Goal: Use online tool/utility: Utilize a website feature to perform a specific function

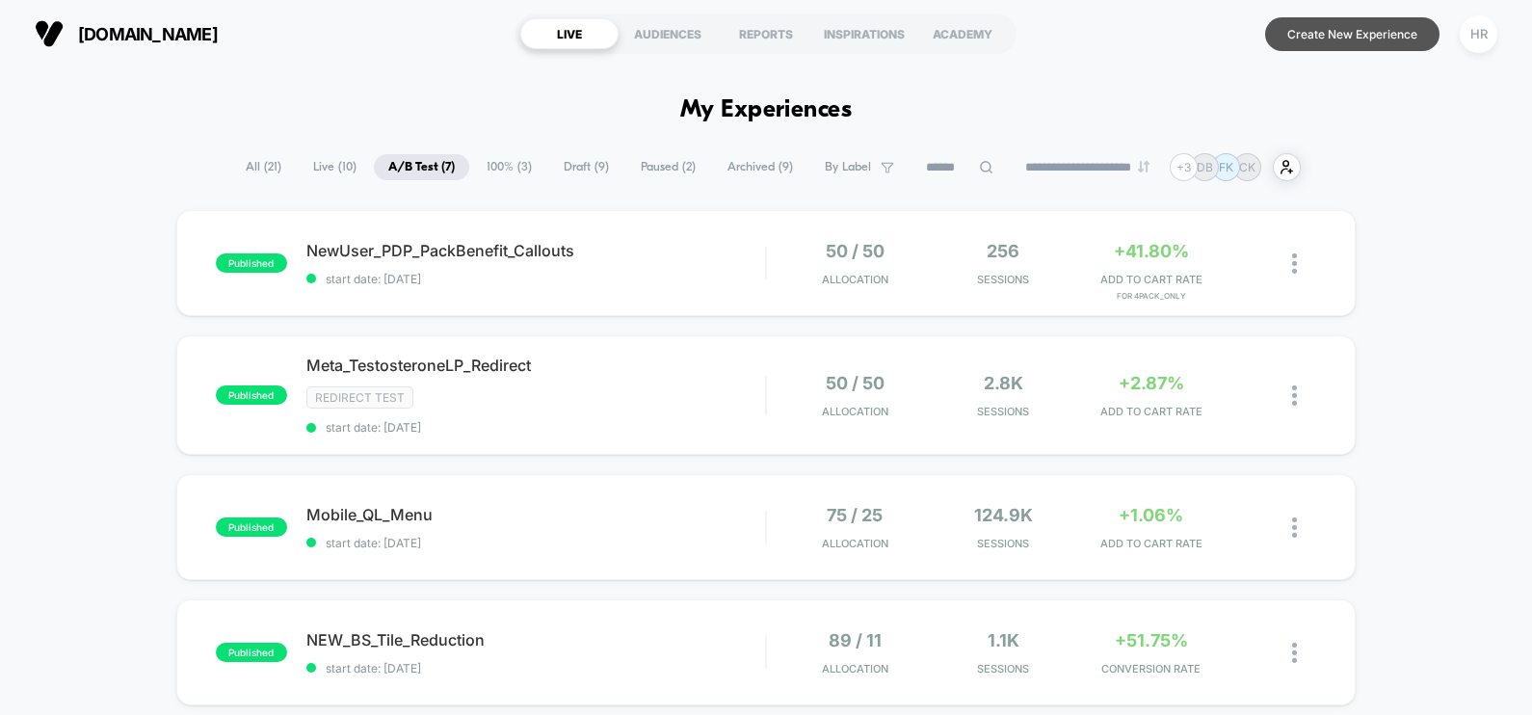
click at [1323, 36] on button "Create New Experience" at bounding box center [1352, 34] width 174 height 34
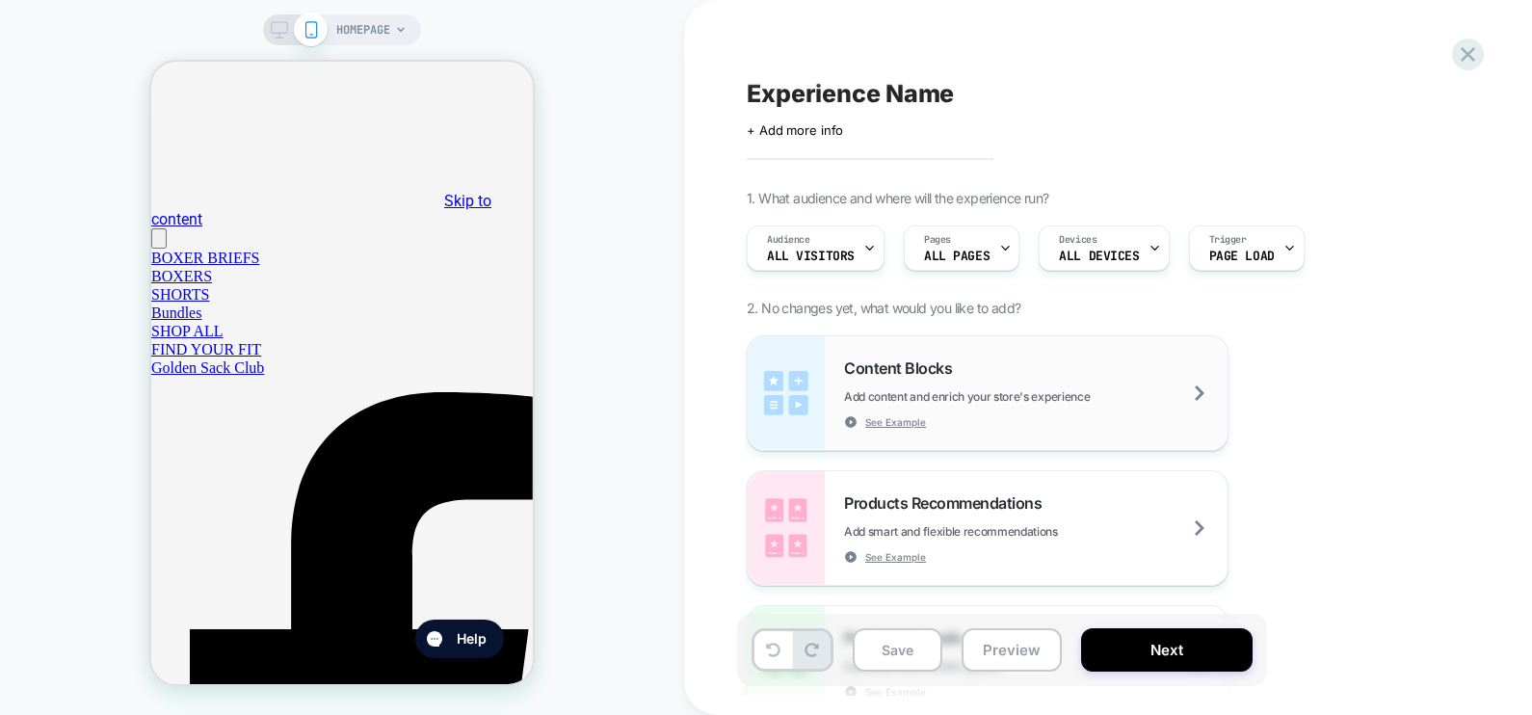
scroll to position [585, 0]
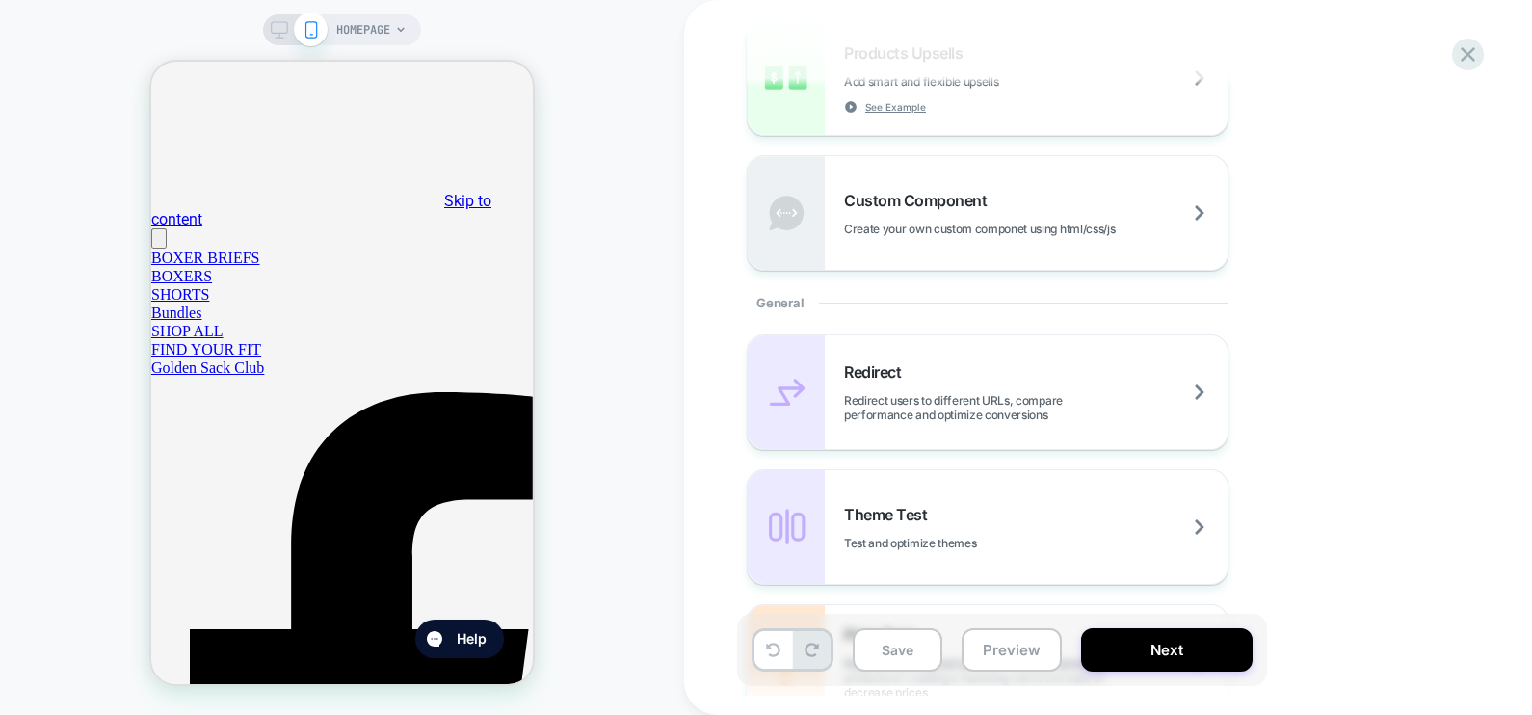
click at [903, 400] on span "Redirect users to different URLs, compare performance and optimize conversions" at bounding box center [1036, 407] width 384 height 29
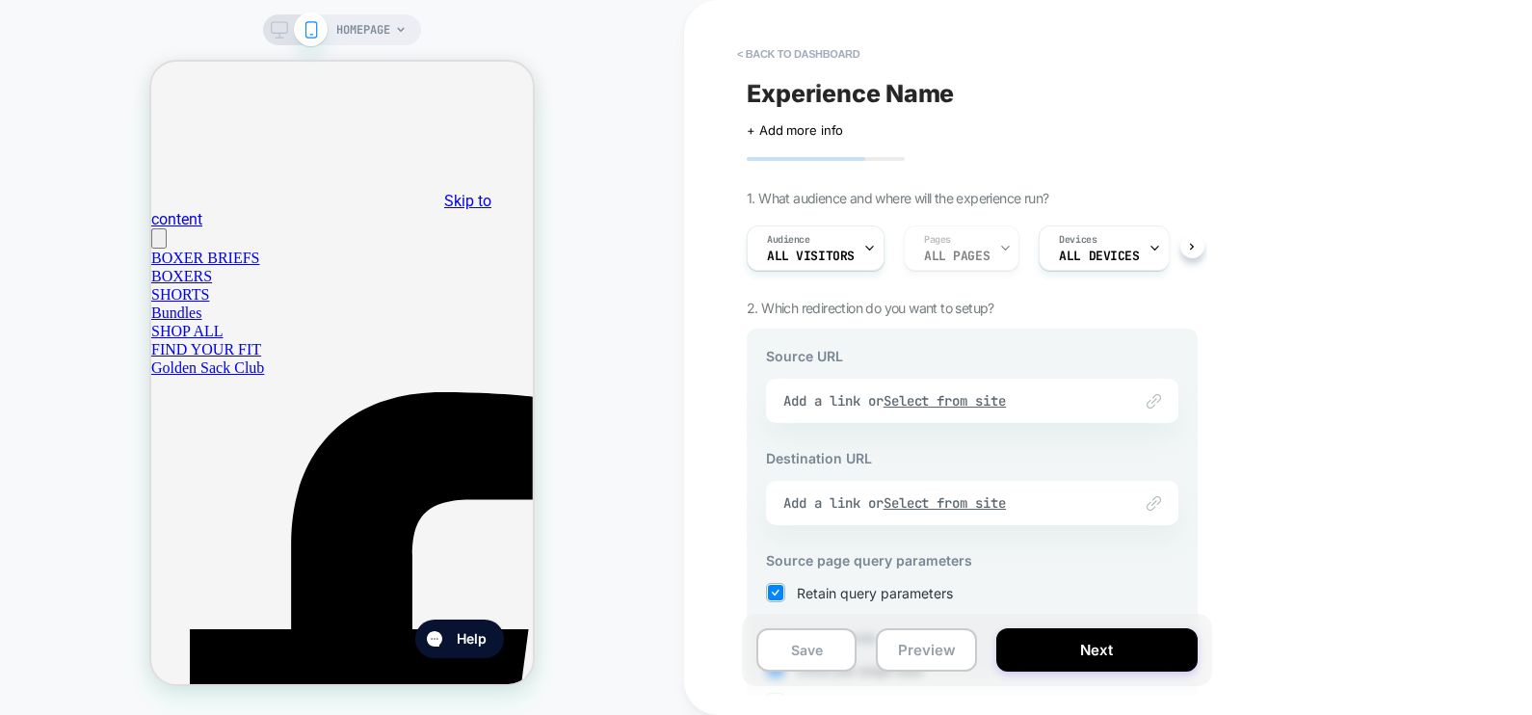
click at [903, 400] on div "Link to Add a link or Select from site" at bounding box center [972, 401] width 412 height 44
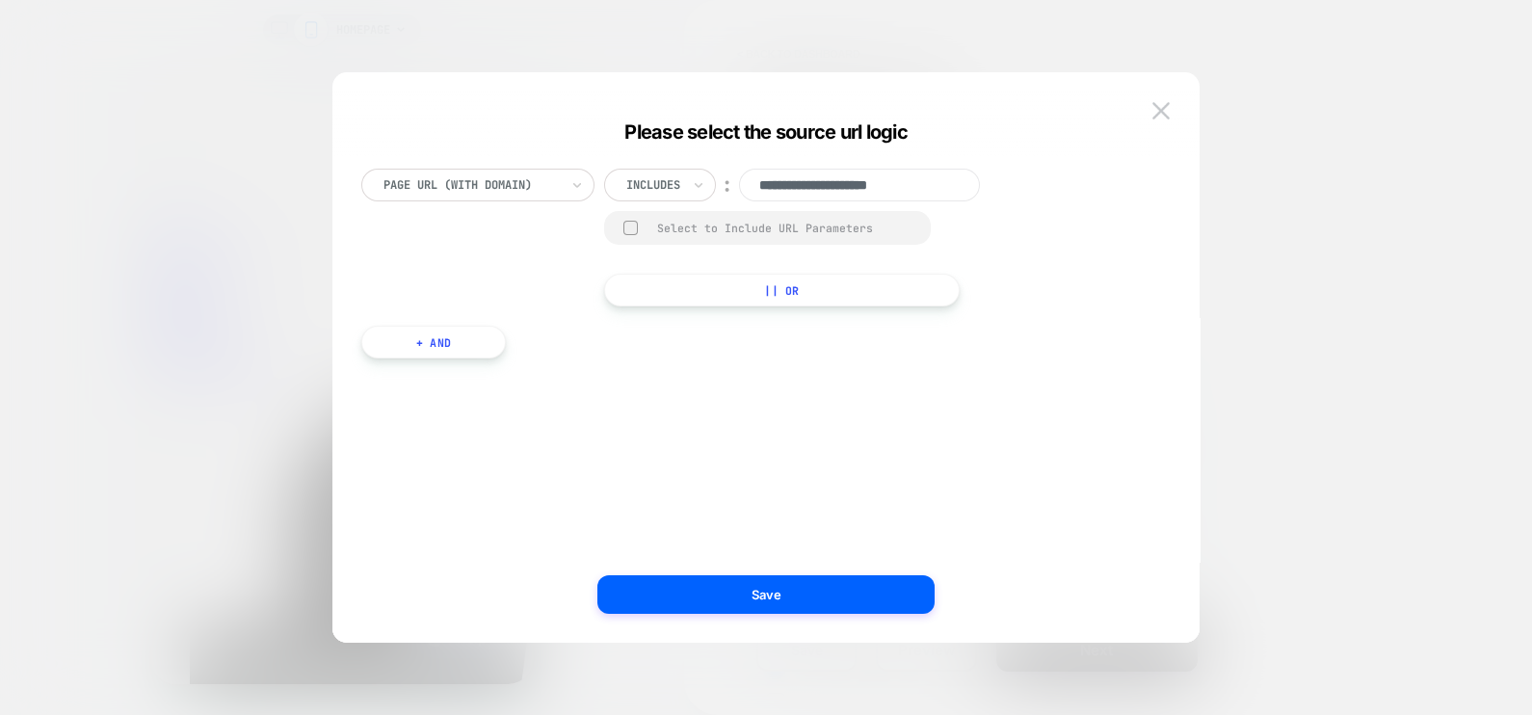
click at [858, 188] on input "**********" at bounding box center [859, 185] width 241 height 33
paste input "**********"
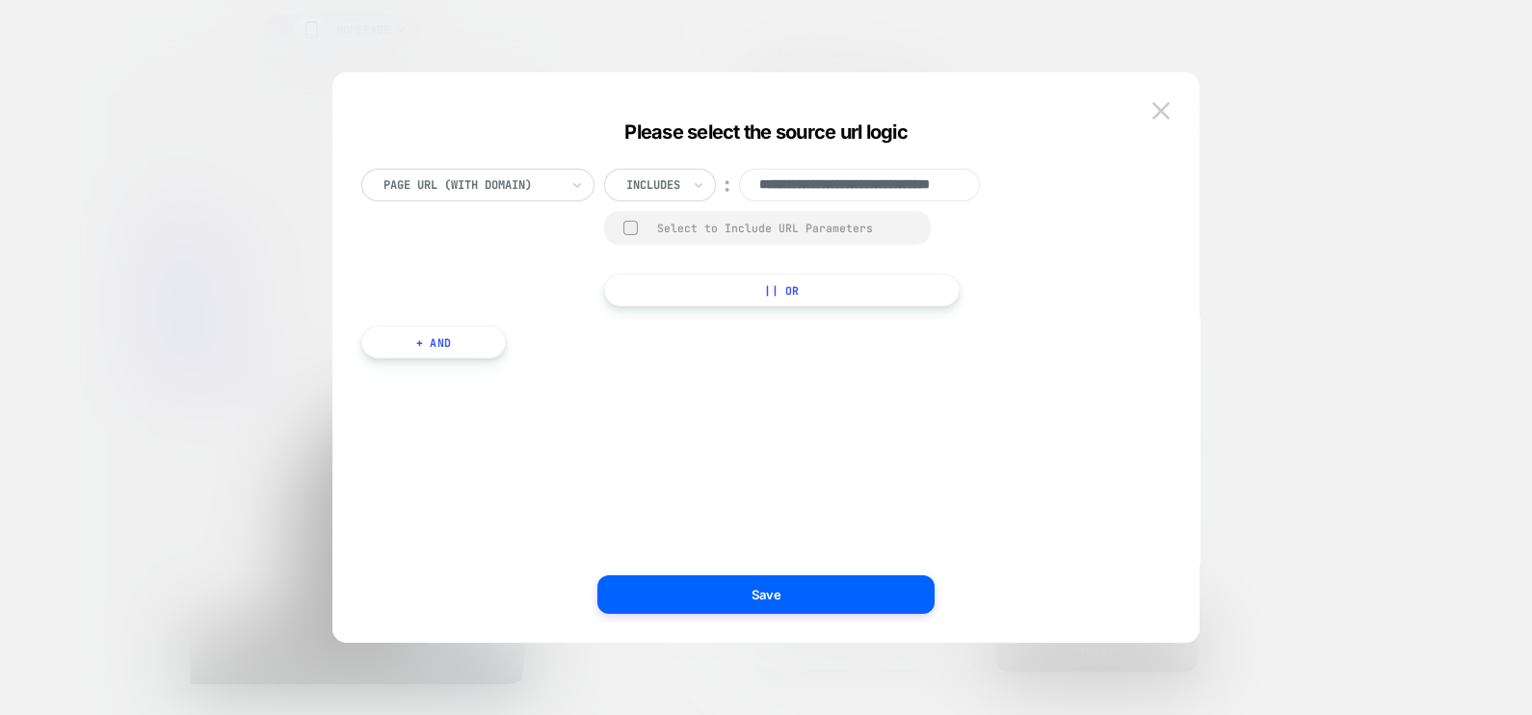
type input "**********"
click at [824, 473] on div "**********" at bounding box center [756, 377] width 809 height 474
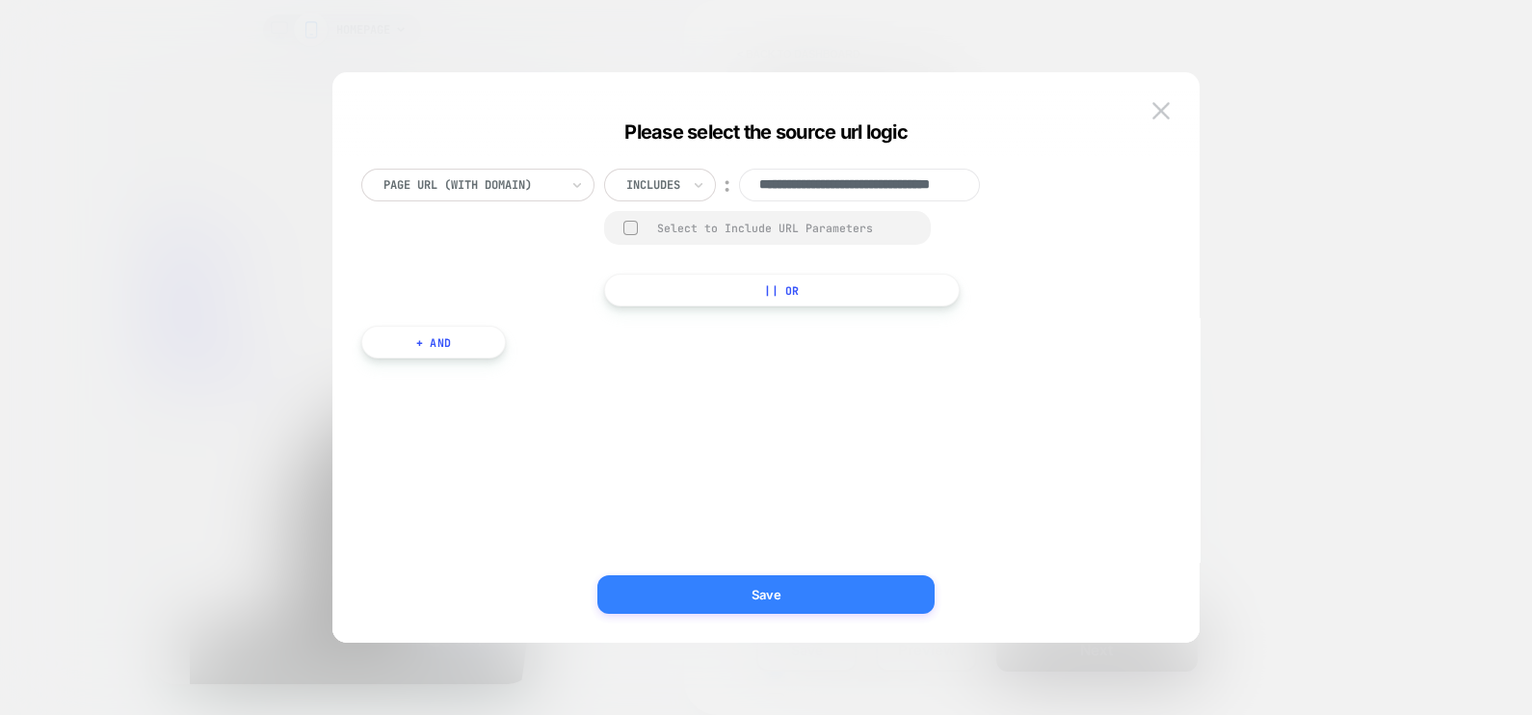
click at [800, 598] on button "Save" at bounding box center [765, 594] width 337 height 39
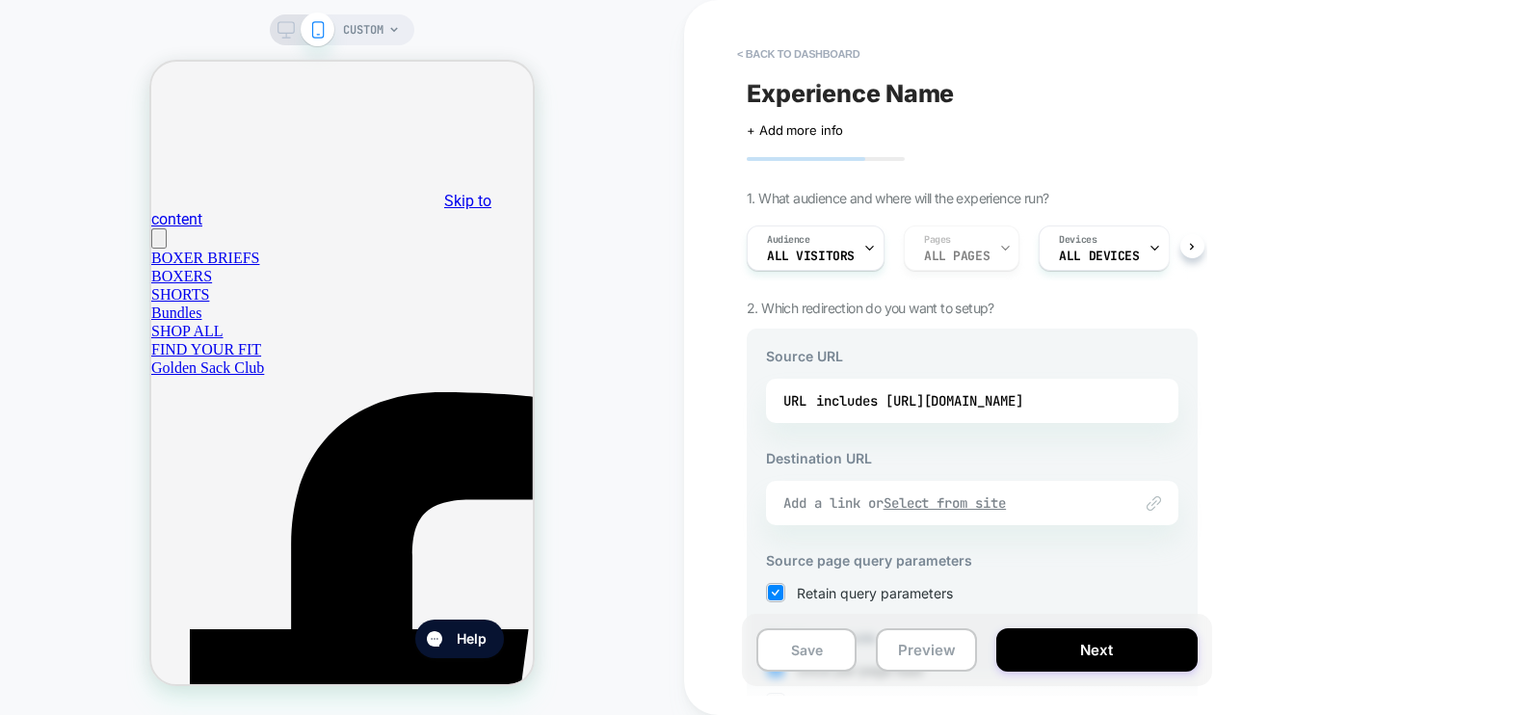
click at [968, 496] on u "Select from site" at bounding box center [945, 502] width 123 height 17
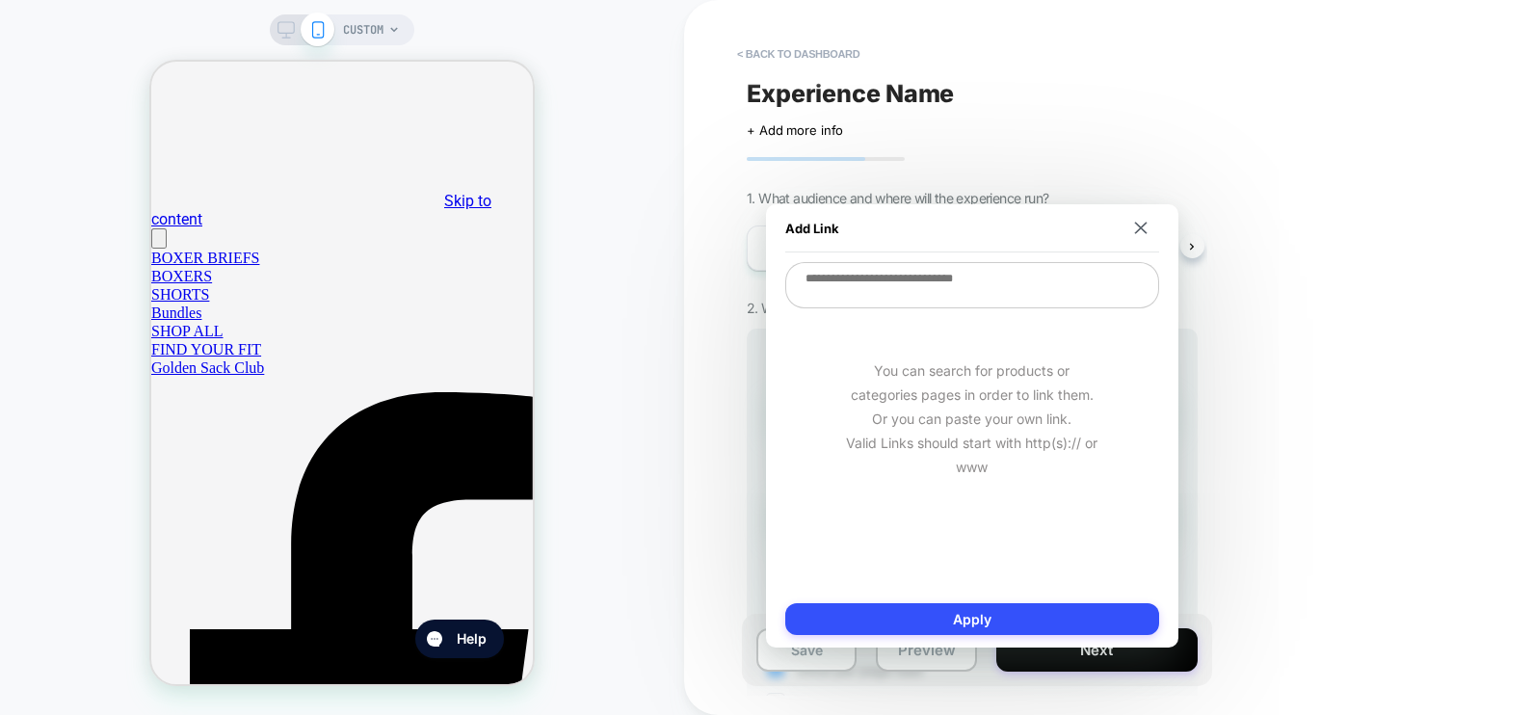
click at [962, 292] on textarea at bounding box center [972, 285] width 374 height 46
paste textarea "**********"
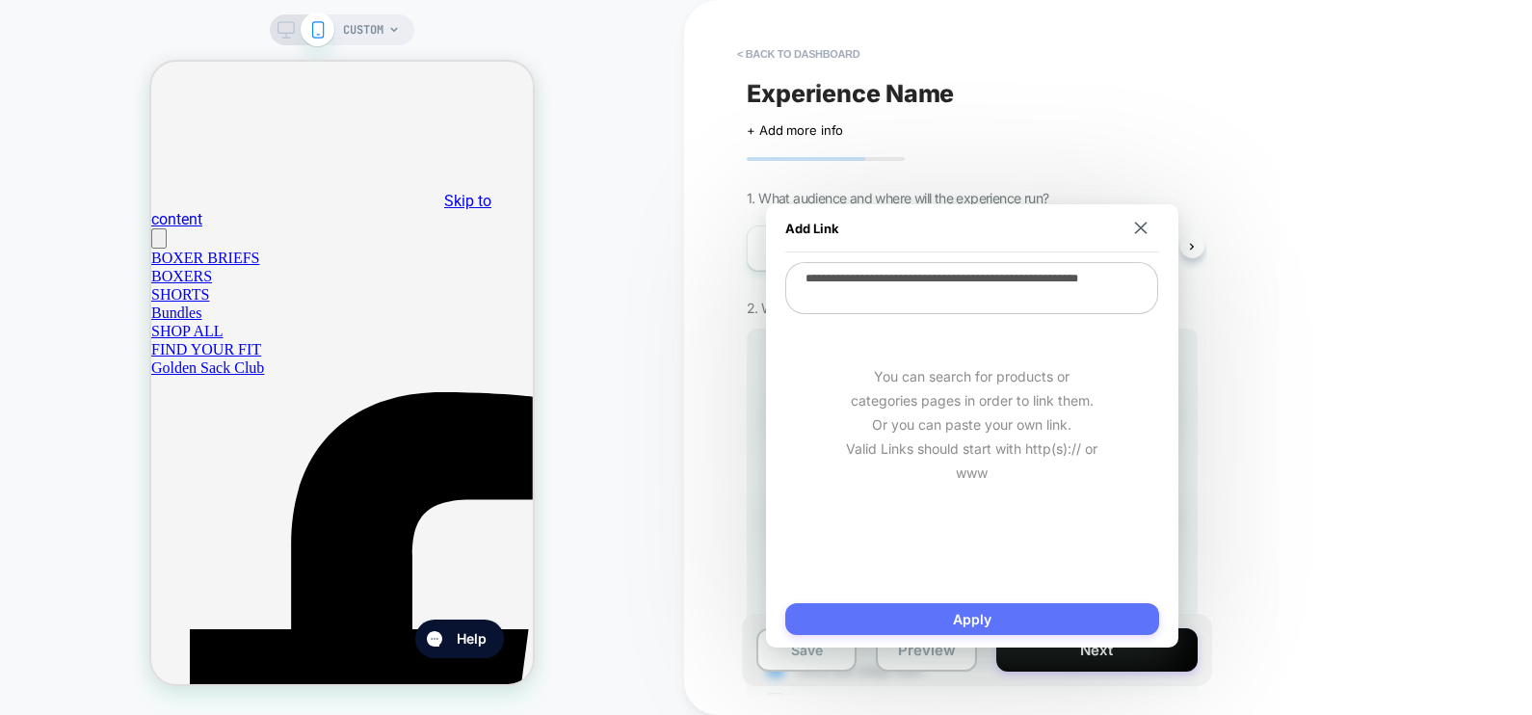
type textarea "**********"
click at [896, 610] on button "Apply" at bounding box center [972, 619] width 374 height 32
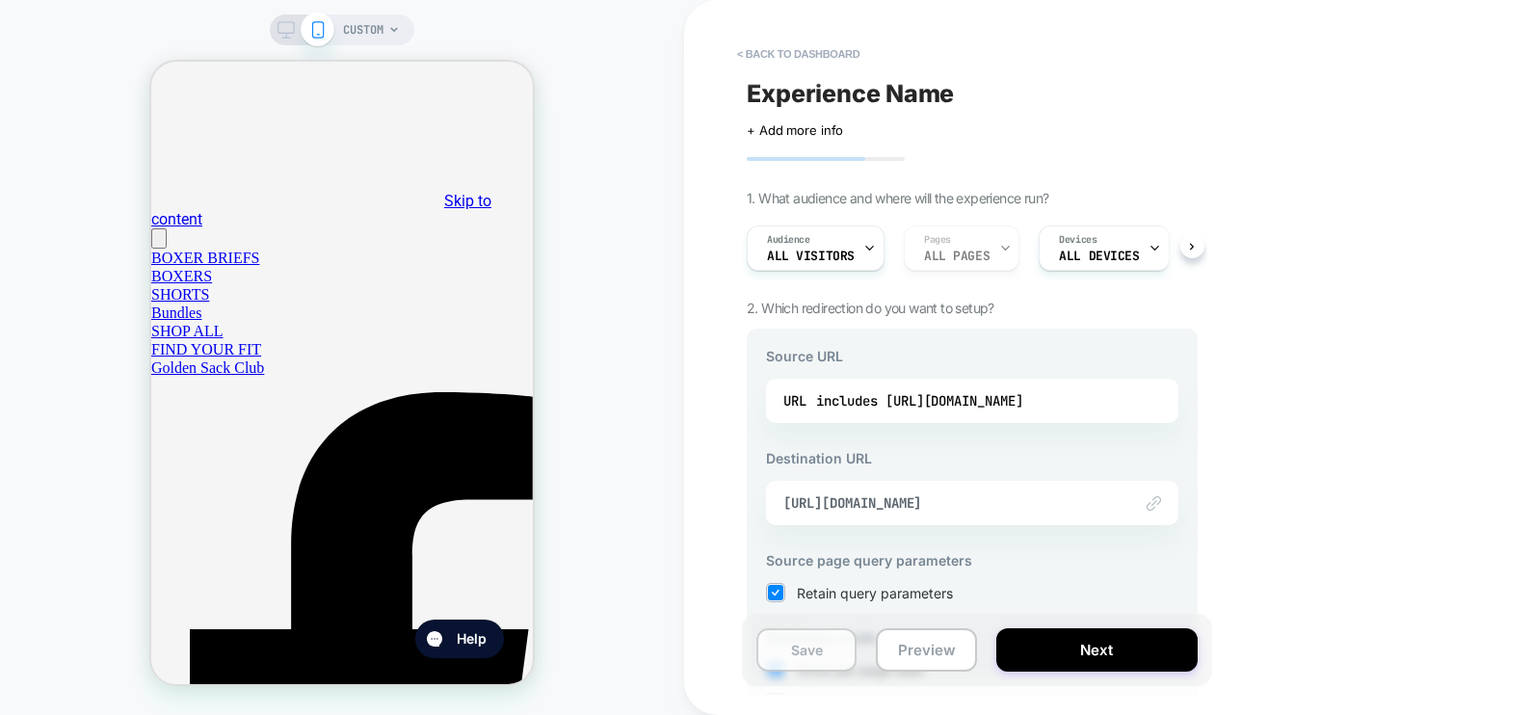
click at [796, 655] on button "Save" at bounding box center [806, 649] width 100 height 43
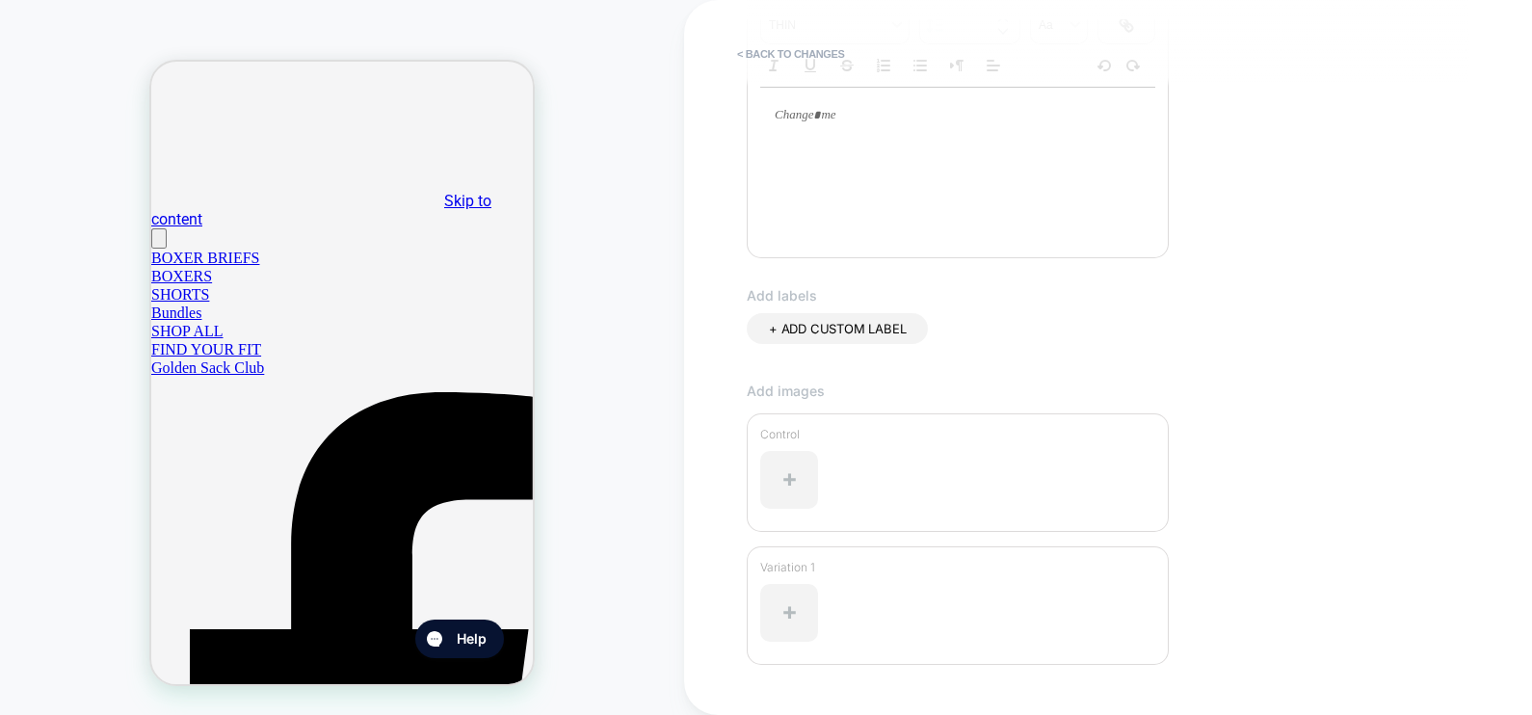
scroll to position [510, 0]
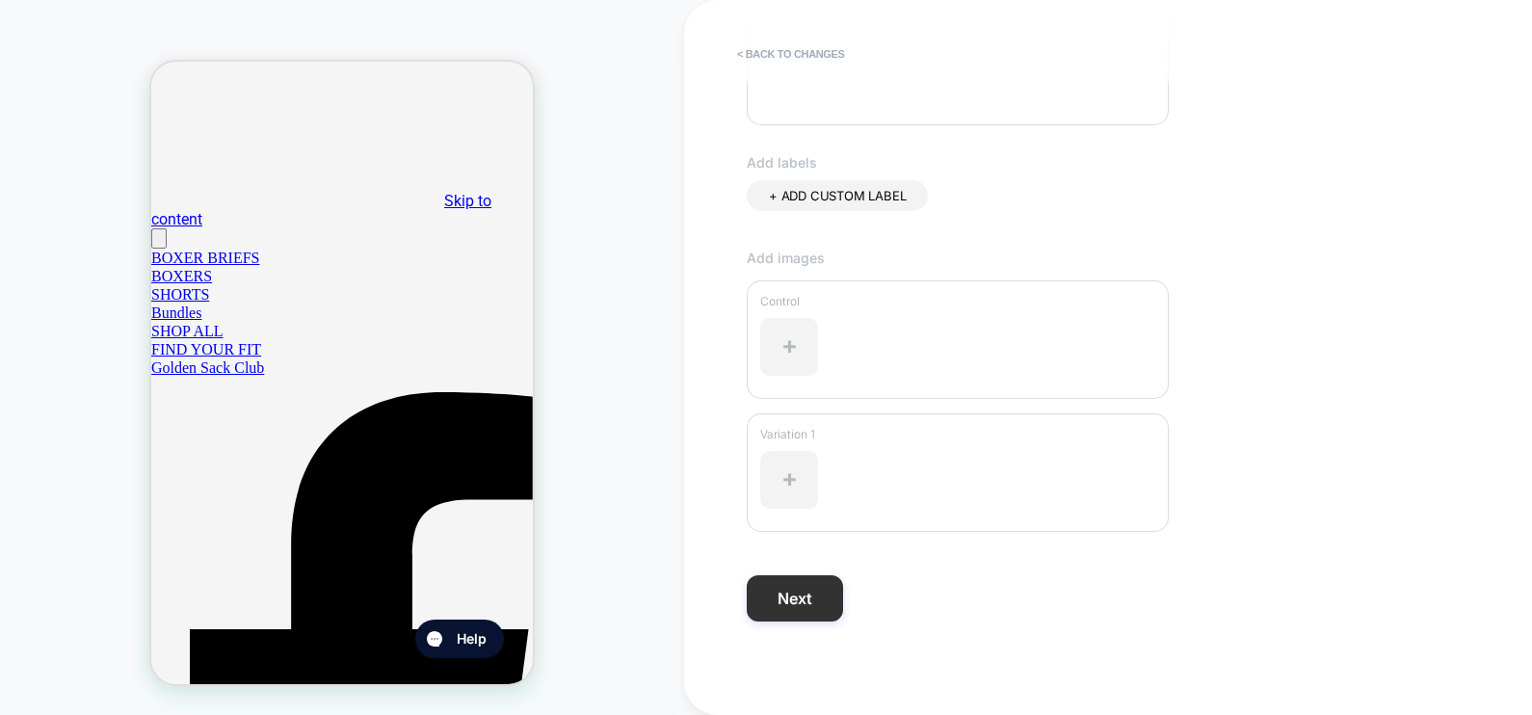
type input "**********"
click at [805, 606] on button "Next" at bounding box center [795, 598] width 96 height 46
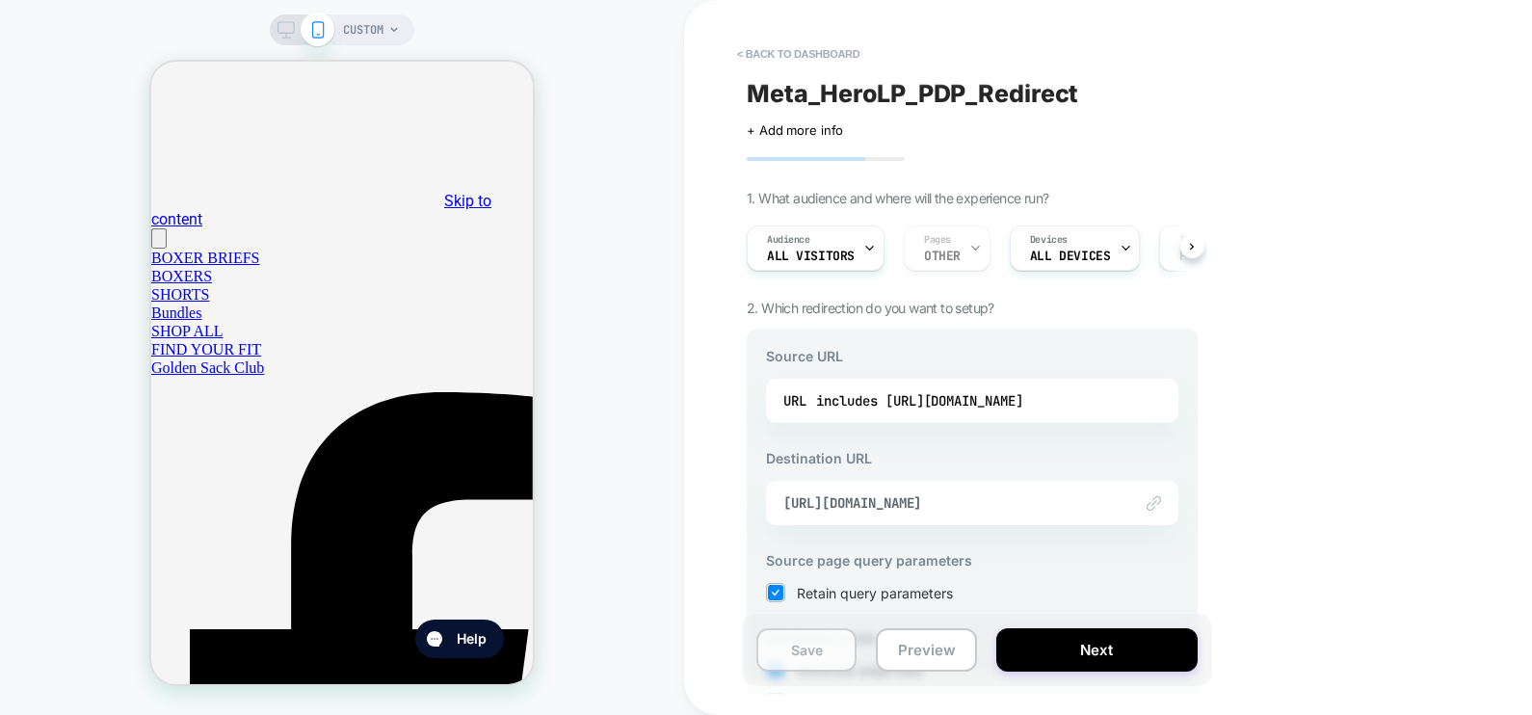
click at [799, 646] on button "Save" at bounding box center [806, 649] width 100 height 43
click at [836, 256] on span "All Visitors" at bounding box center [811, 256] width 88 height 13
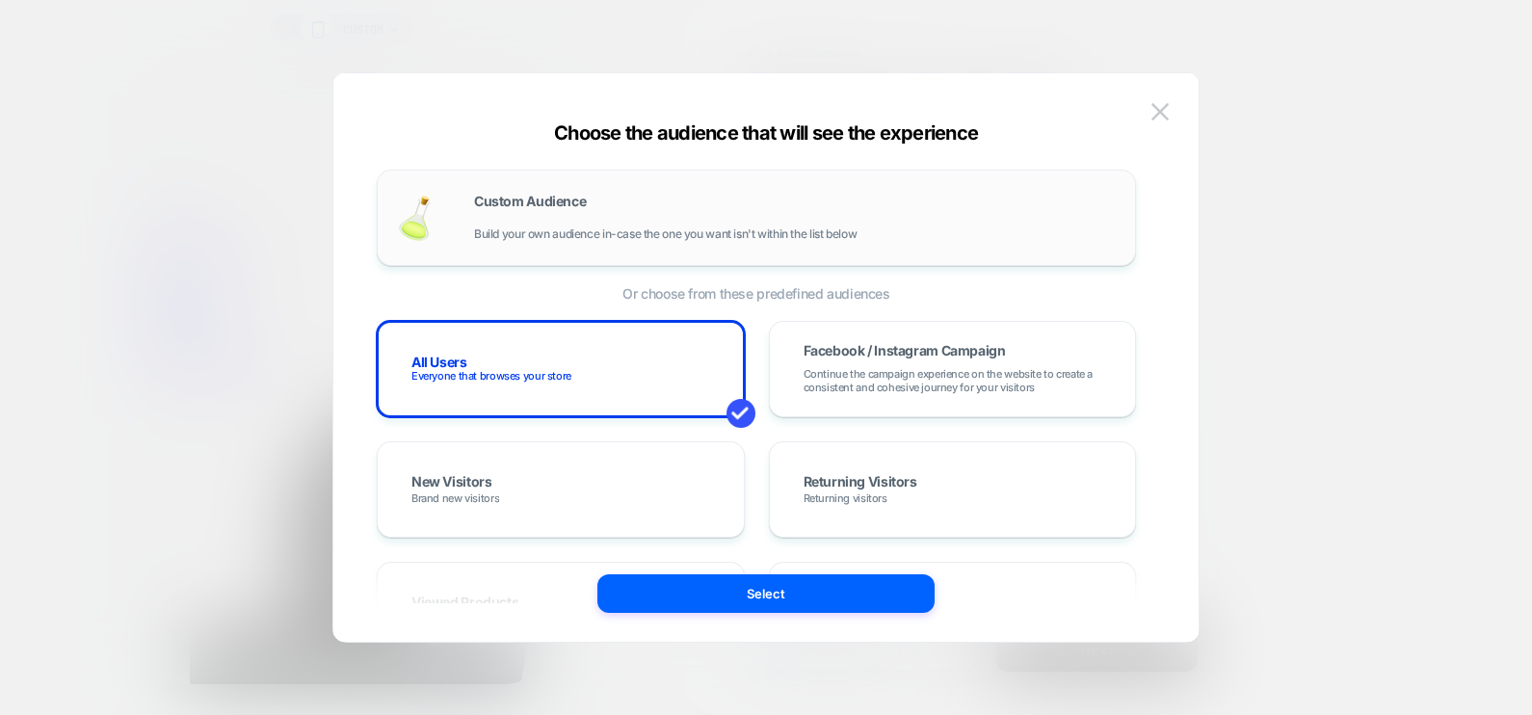
click at [767, 214] on div "Custom Audience Build your own audience in-case the one you want isn't within t…" at bounding box center [795, 218] width 642 height 46
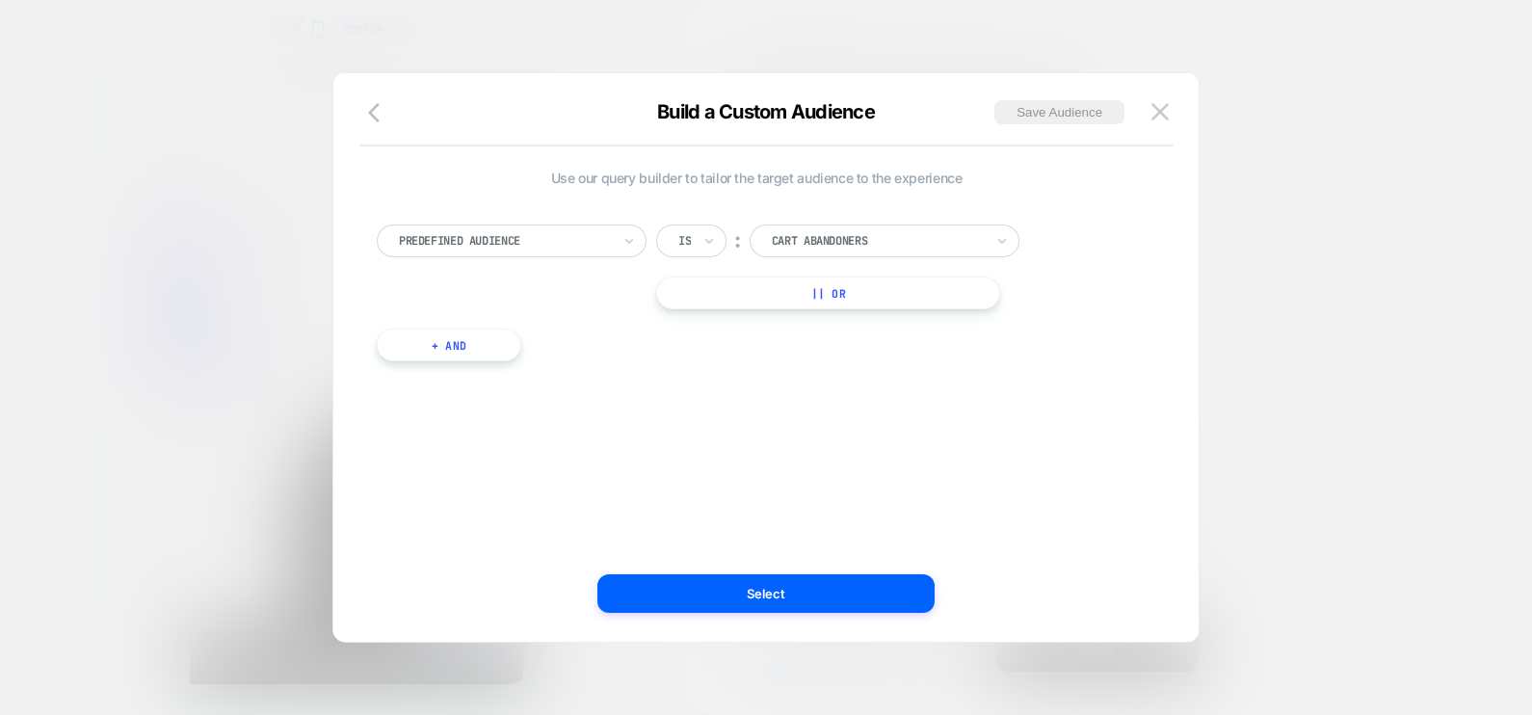
click at [487, 251] on div "Predefined Audience" at bounding box center [505, 240] width 216 height 21
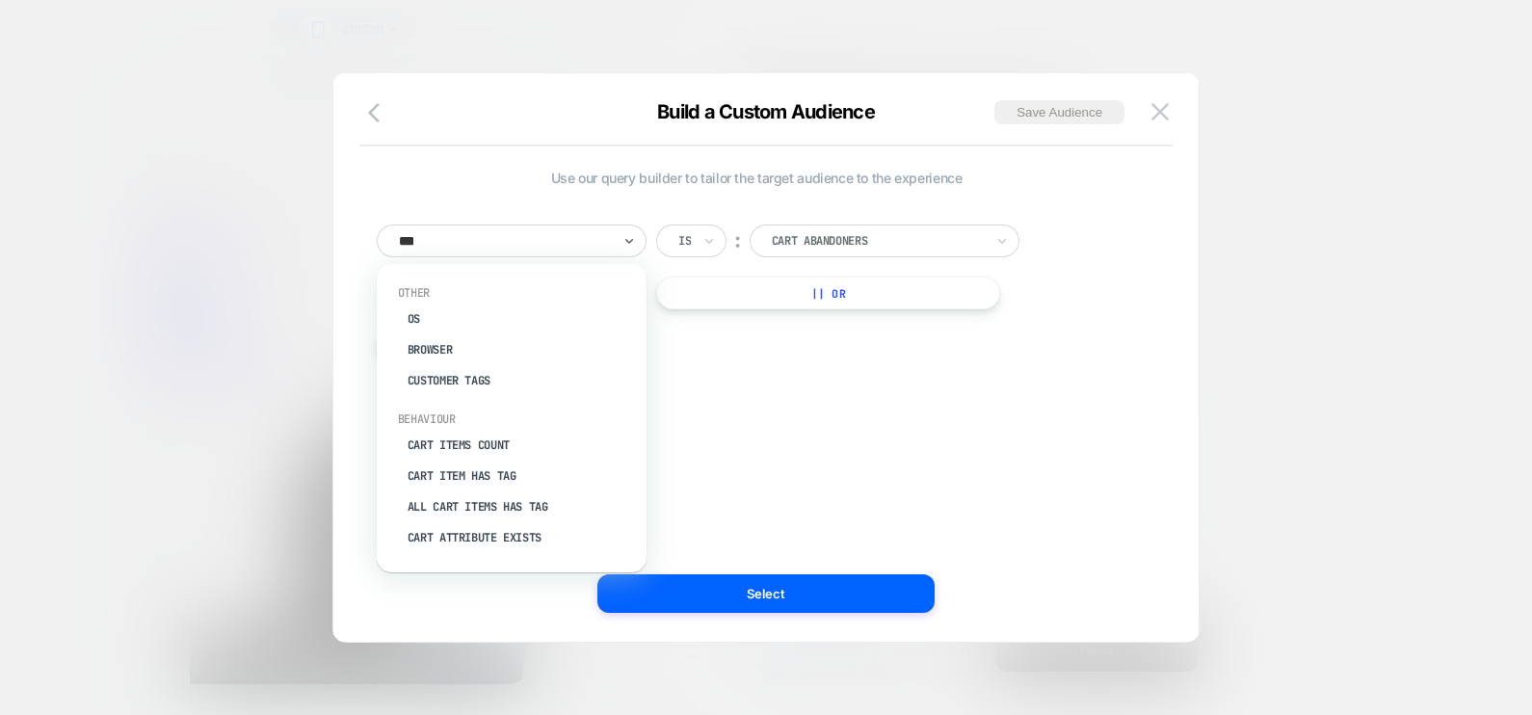
type input "****"
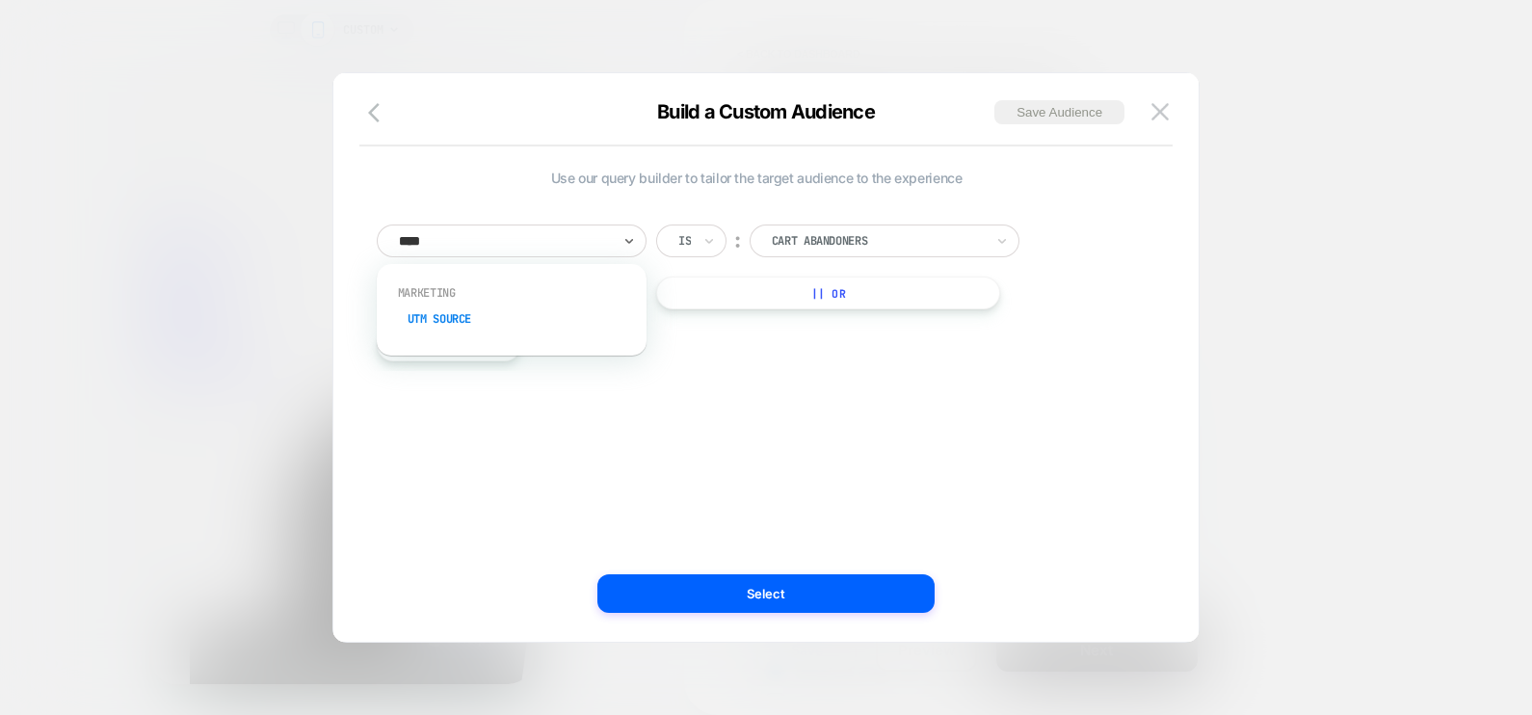
click at [446, 307] on div "UTM Source" at bounding box center [521, 319] width 251 height 31
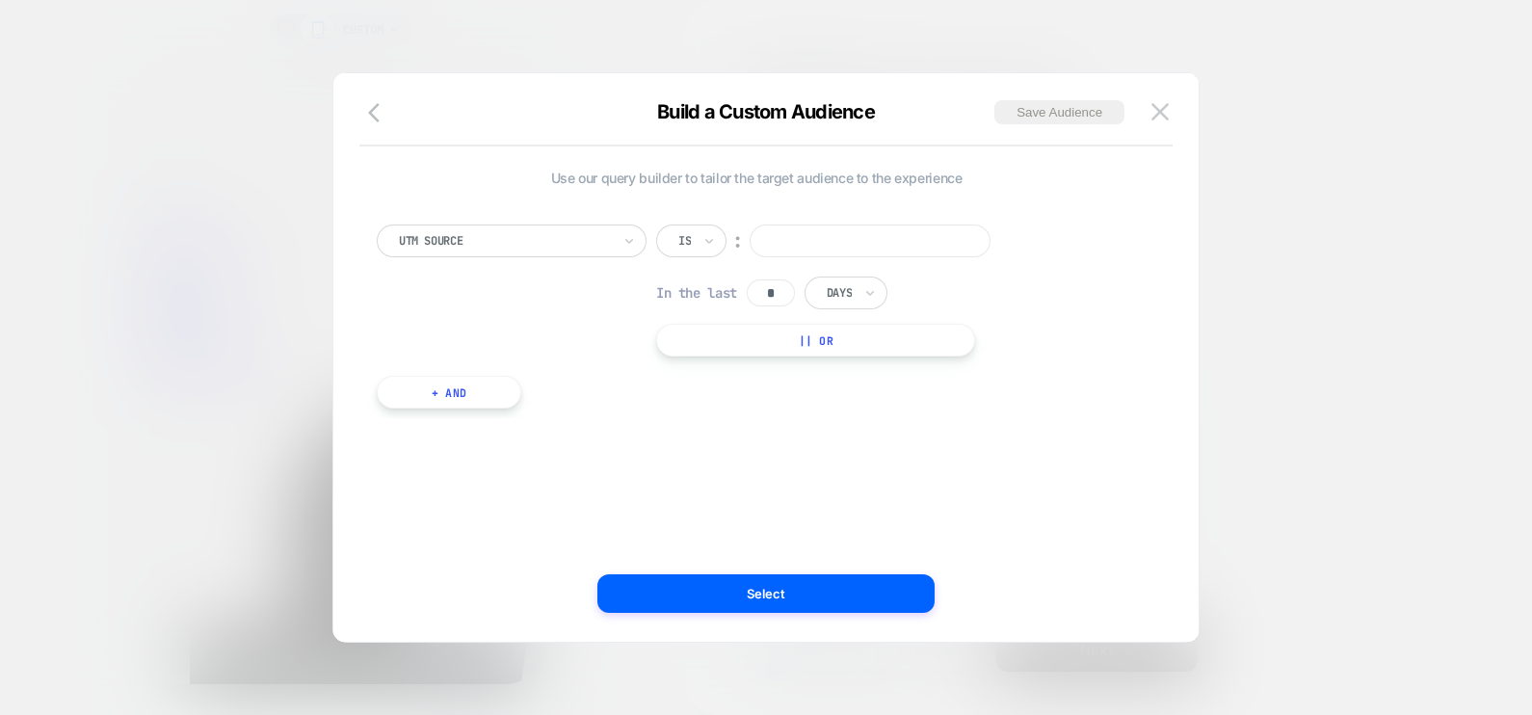
click at [719, 247] on div "Is" at bounding box center [691, 241] width 70 height 33
type input "********"
click at [683, 244] on input "text" at bounding box center [682, 240] width 8 height 17
click at [702, 354] on div "Includes" at bounding box center [737, 354] width 125 height 31
click at [755, 447] on div "Use our query builder to tailor the target audience to the experience UTM Sourc…" at bounding box center [757, 357] width 808 height 491
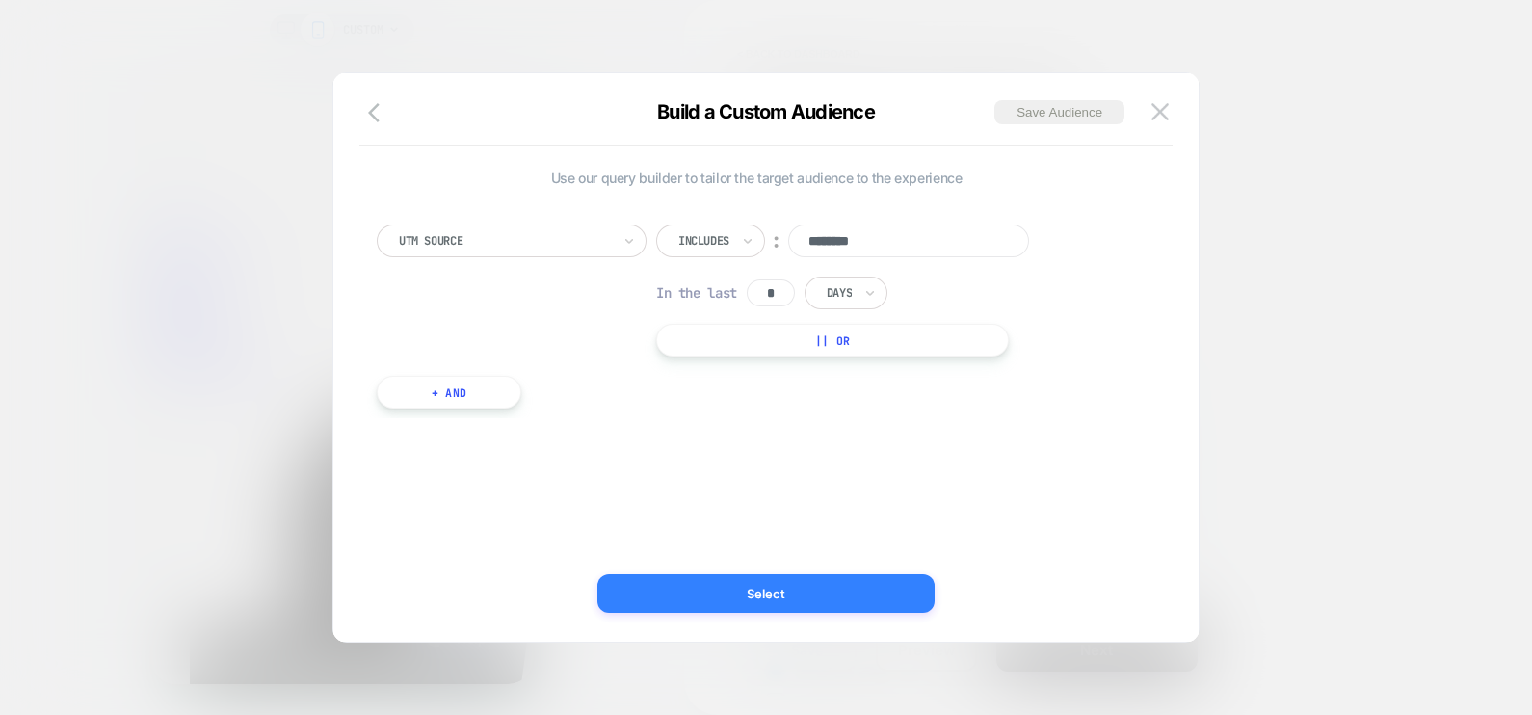
click at [757, 583] on button "Select" at bounding box center [765, 593] width 337 height 39
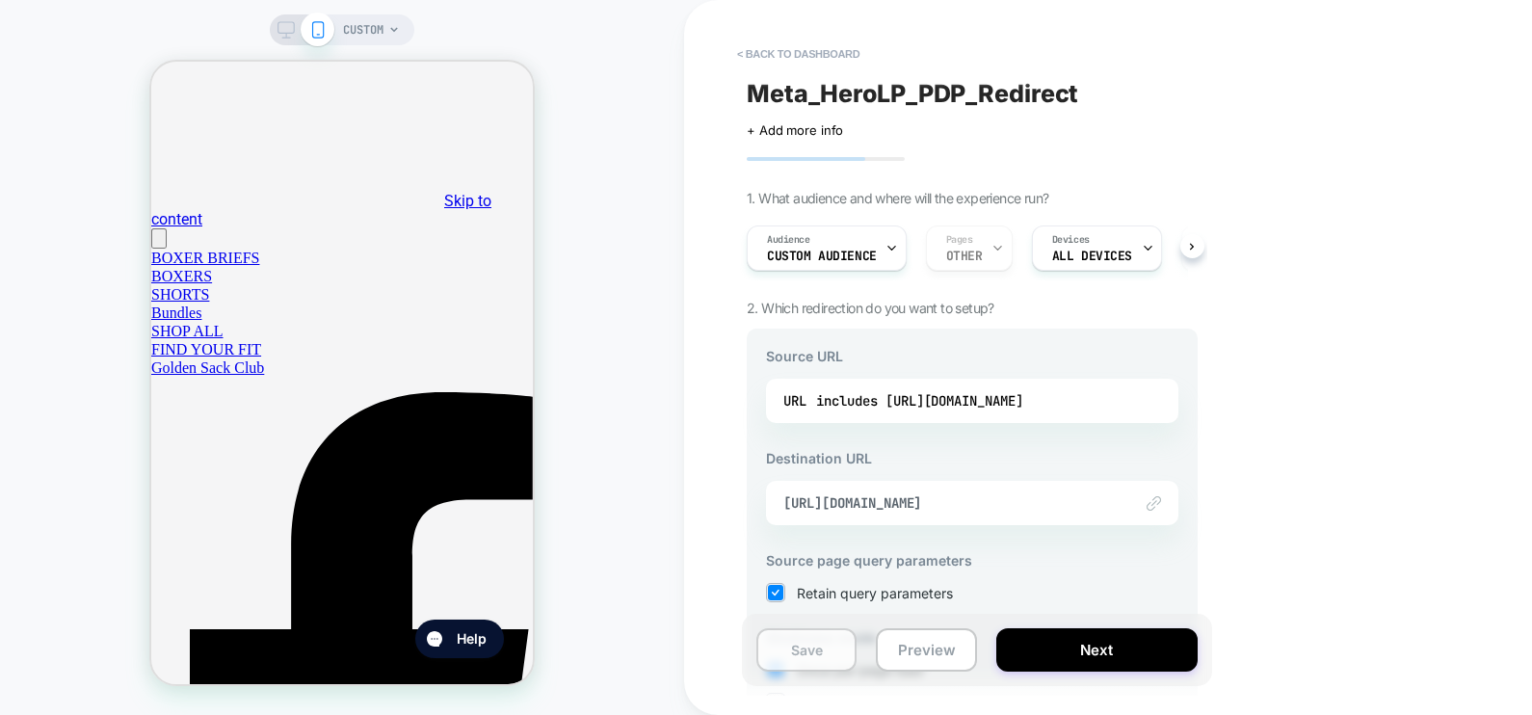
click at [795, 651] on button "Save" at bounding box center [806, 649] width 100 height 43
click at [911, 665] on button "Preview" at bounding box center [926, 649] width 100 height 43
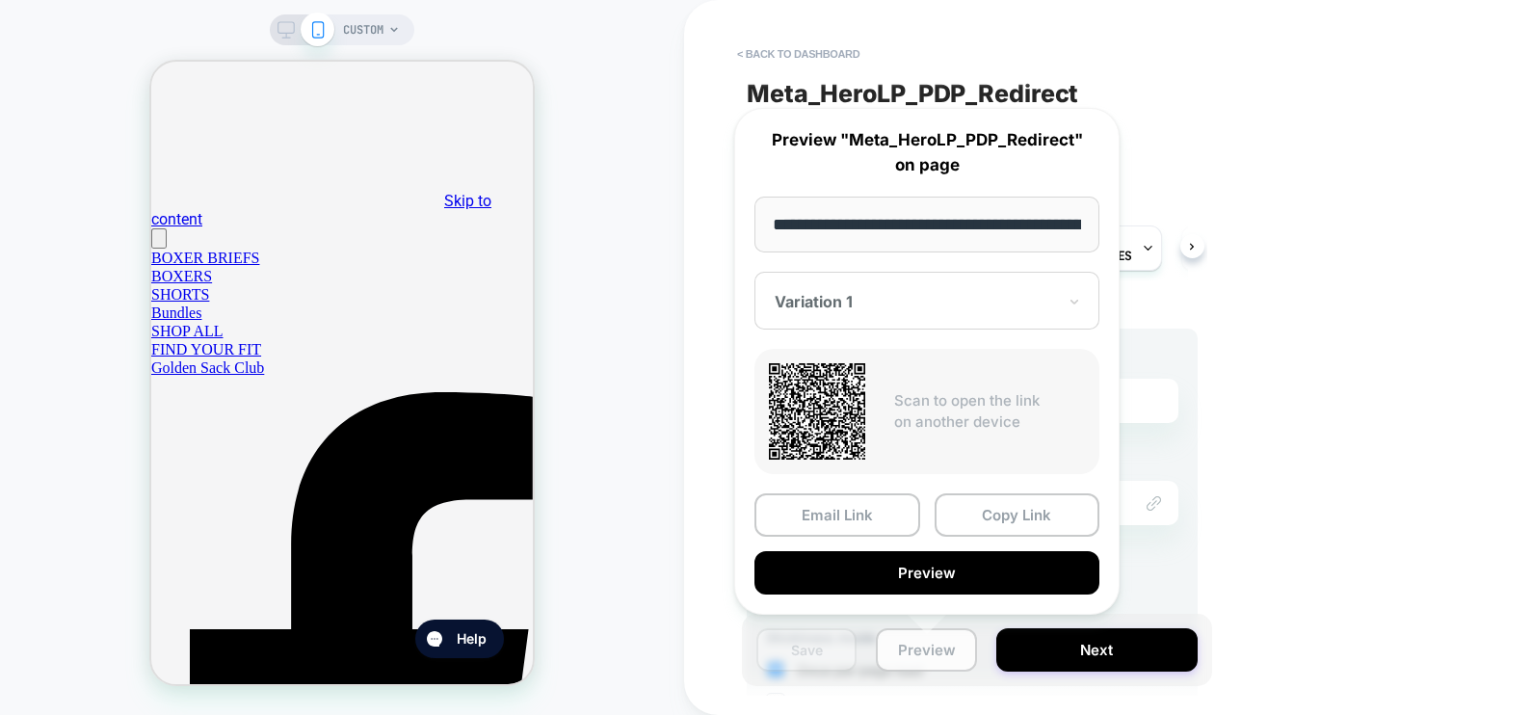
scroll to position [0, 147]
click at [971, 506] on button "Copy Link" at bounding box center [1018, 515] width 166 height 43
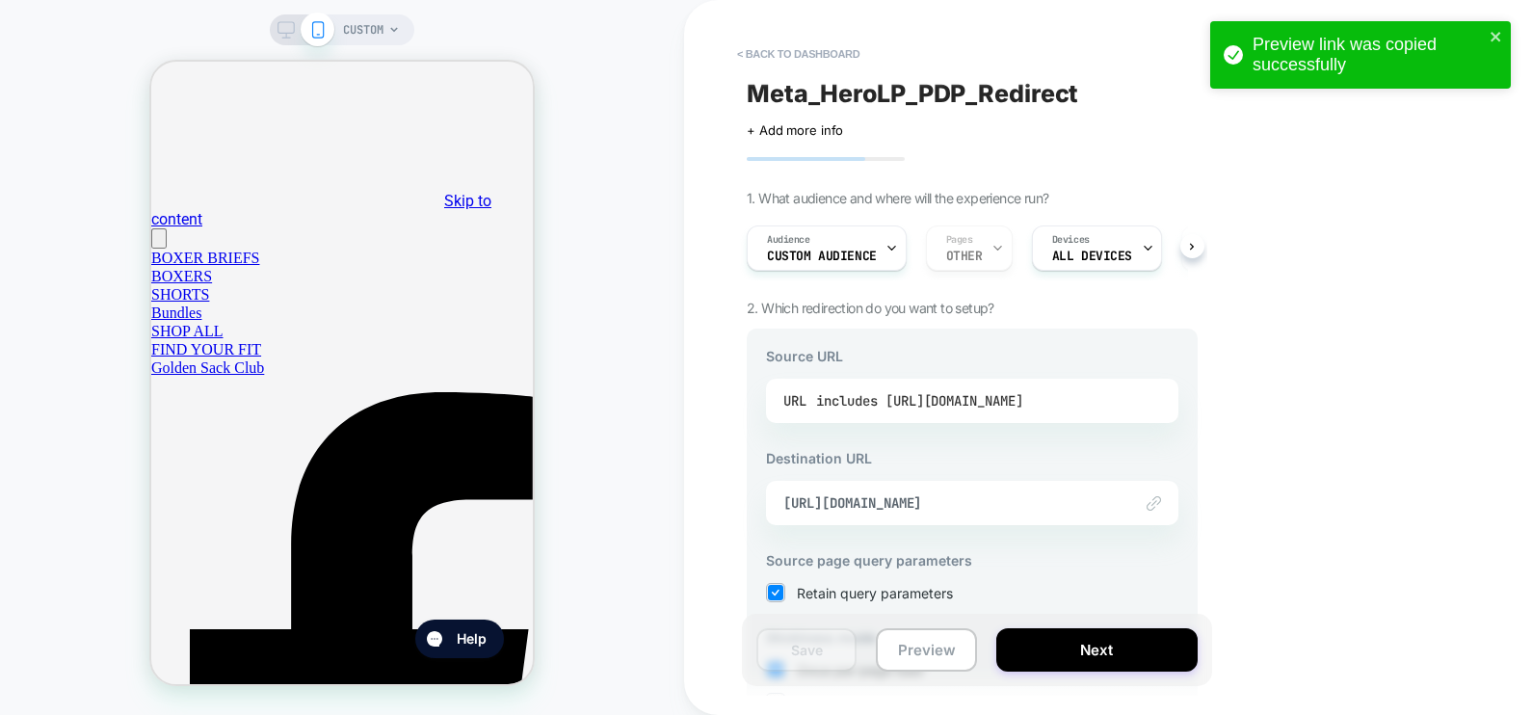
drag, startPoint x: 979, startPoint y: 400, endPoint x: 944, endPoint y: 402, distance: 34.7
click at [944, 402] on div "includes [URL][DOMAIN_NAME]" at bounding box center [919, 400] width 207 height 29
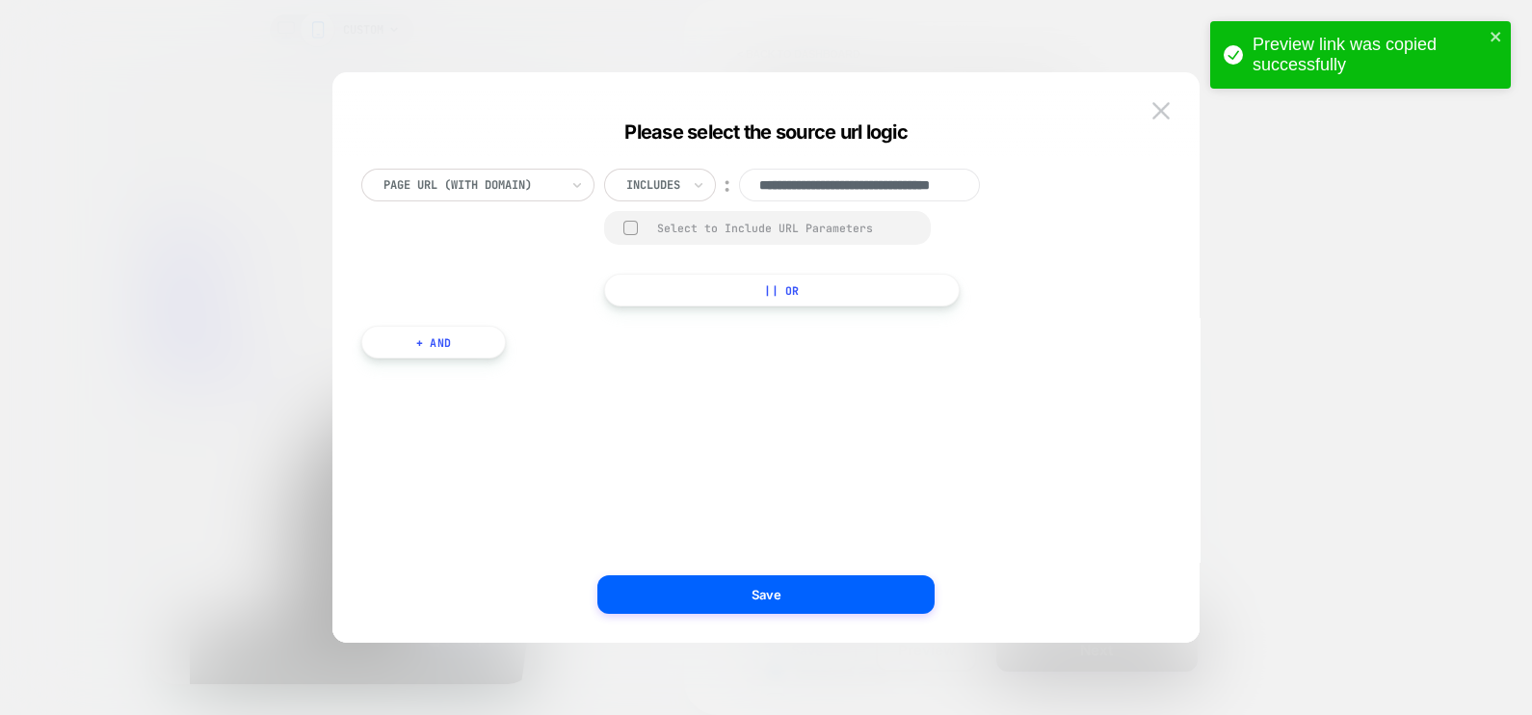
scroll to position [0, 82]
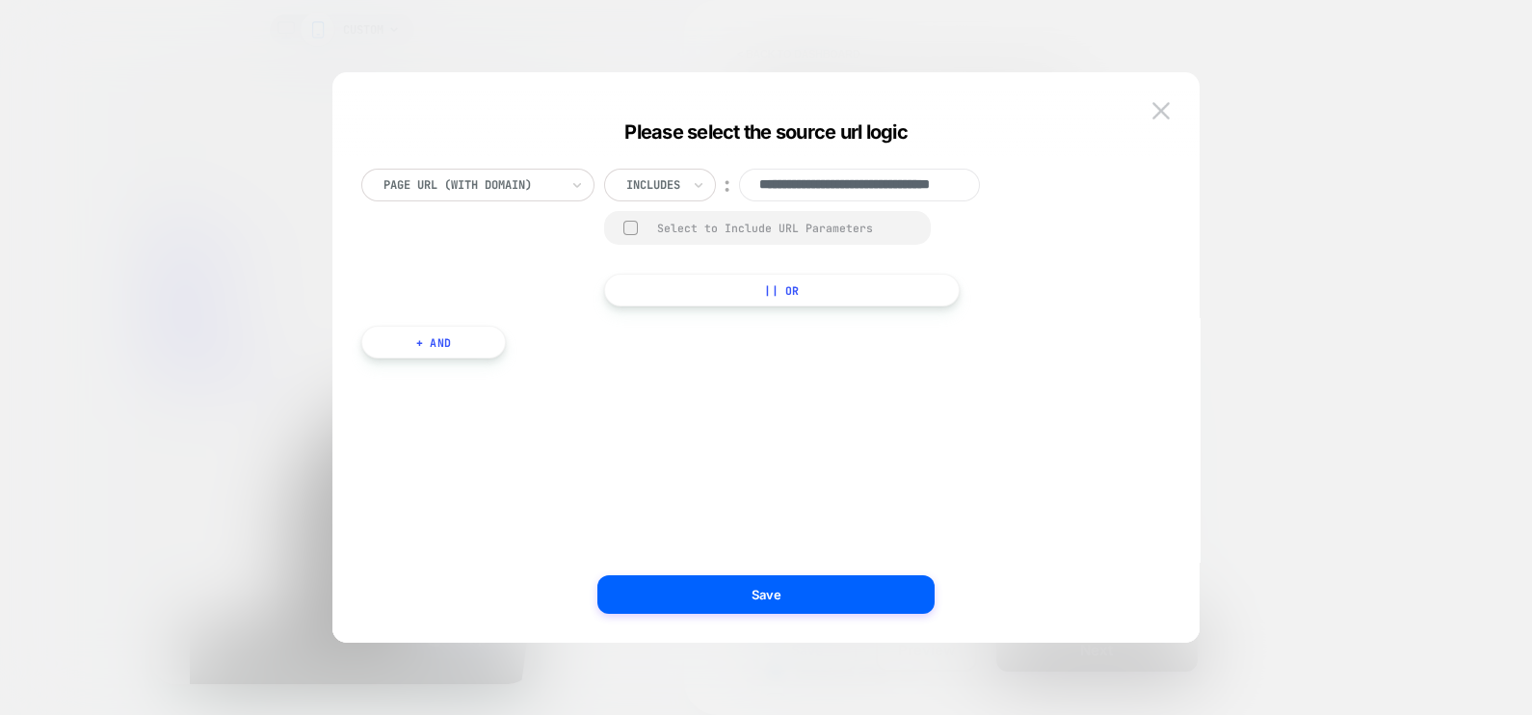
click at [1349, 361] on div at bounding box center [766, 357] width 1532 height 715
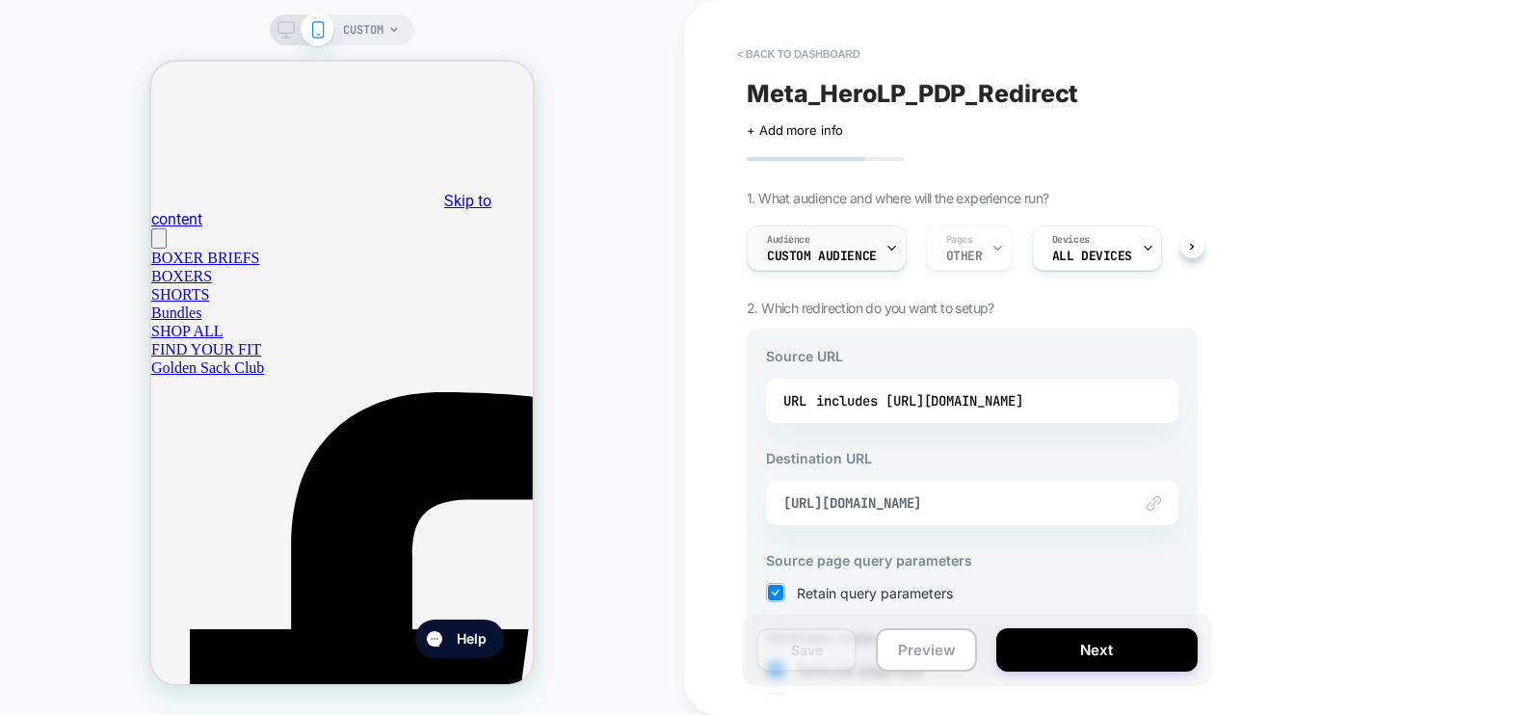
click at [865, 250] on span "Custom Audience" at bounding box center [822, 256] width 110 height 13
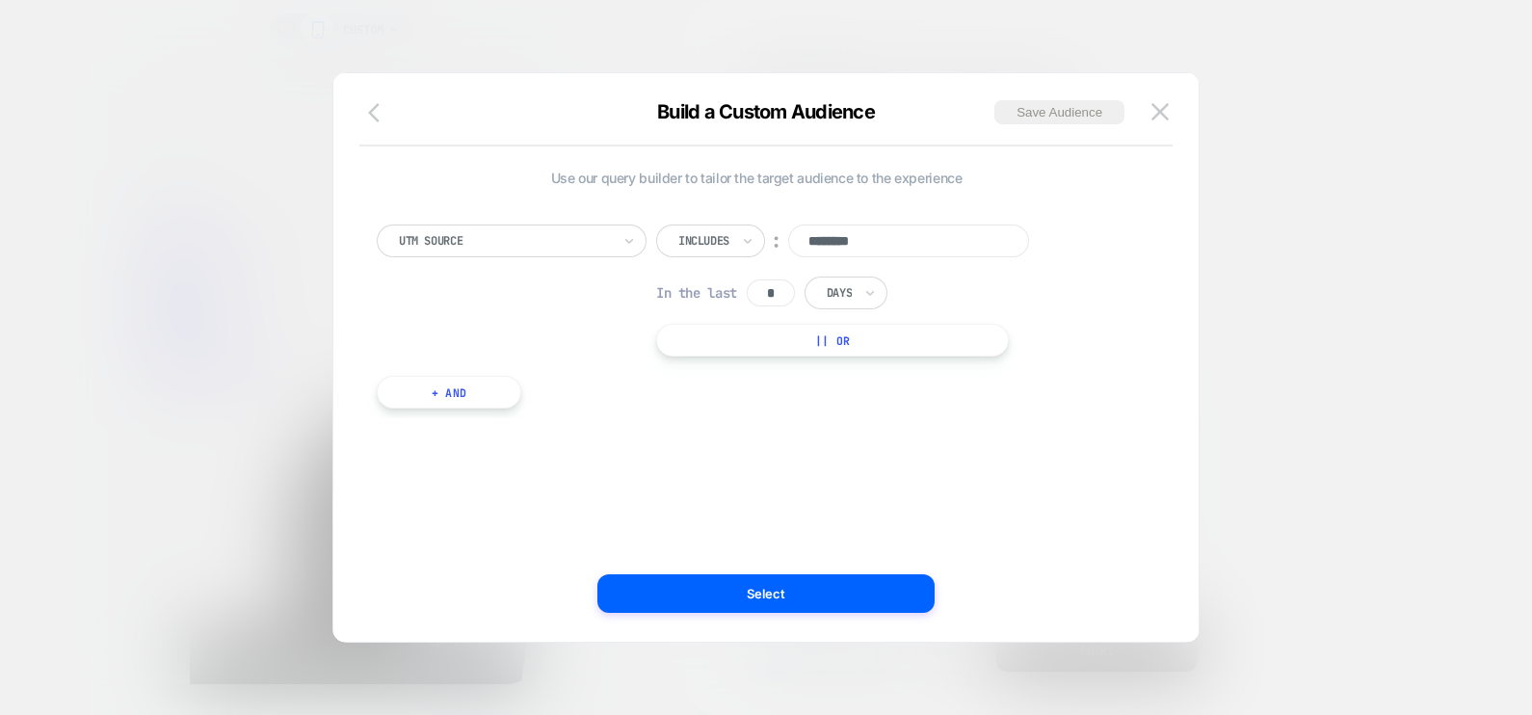
click at [376, 111] on icon "button" at bounding box center [379, 112] width 23 height 23
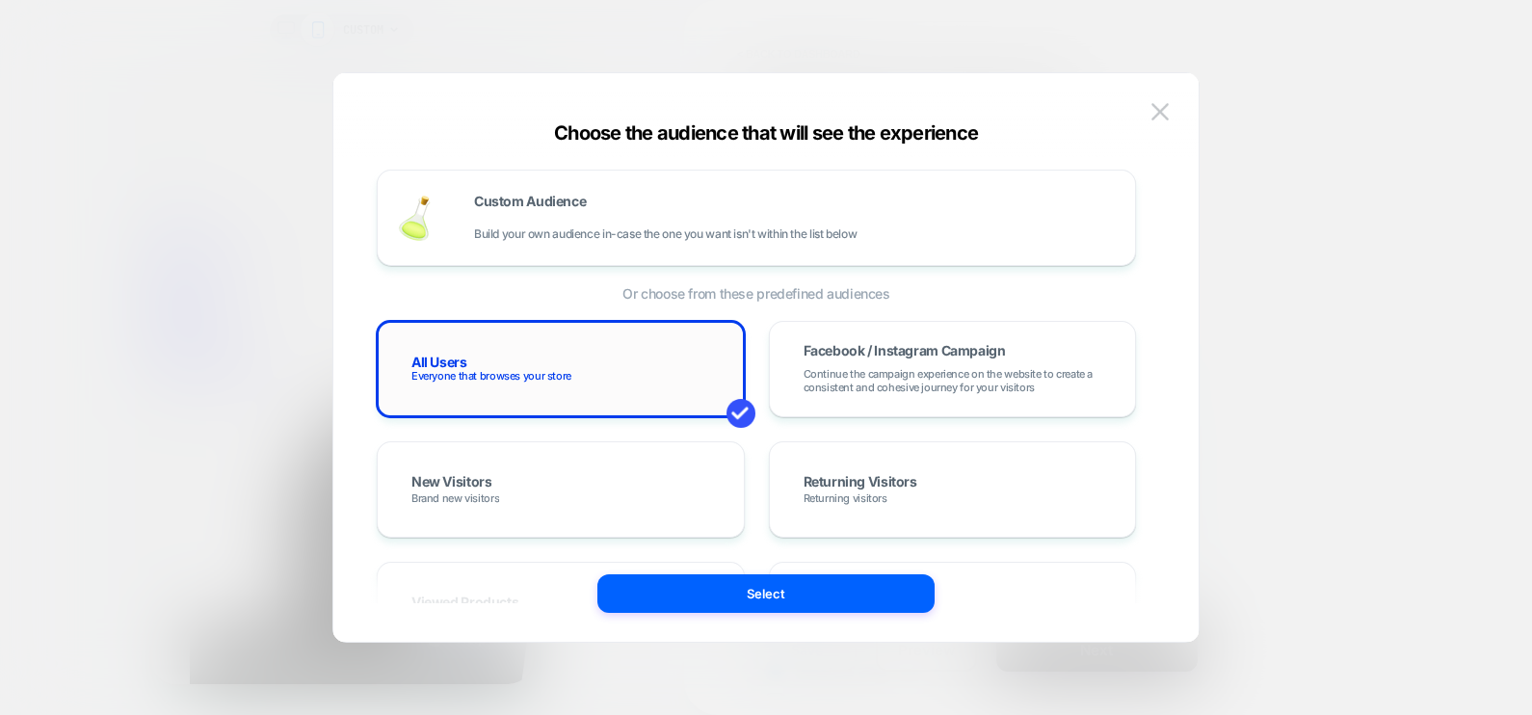
click at [537, 353] on div "All Users Everyone that browses your store" at bounding box center [561, 369] width 328 height 56
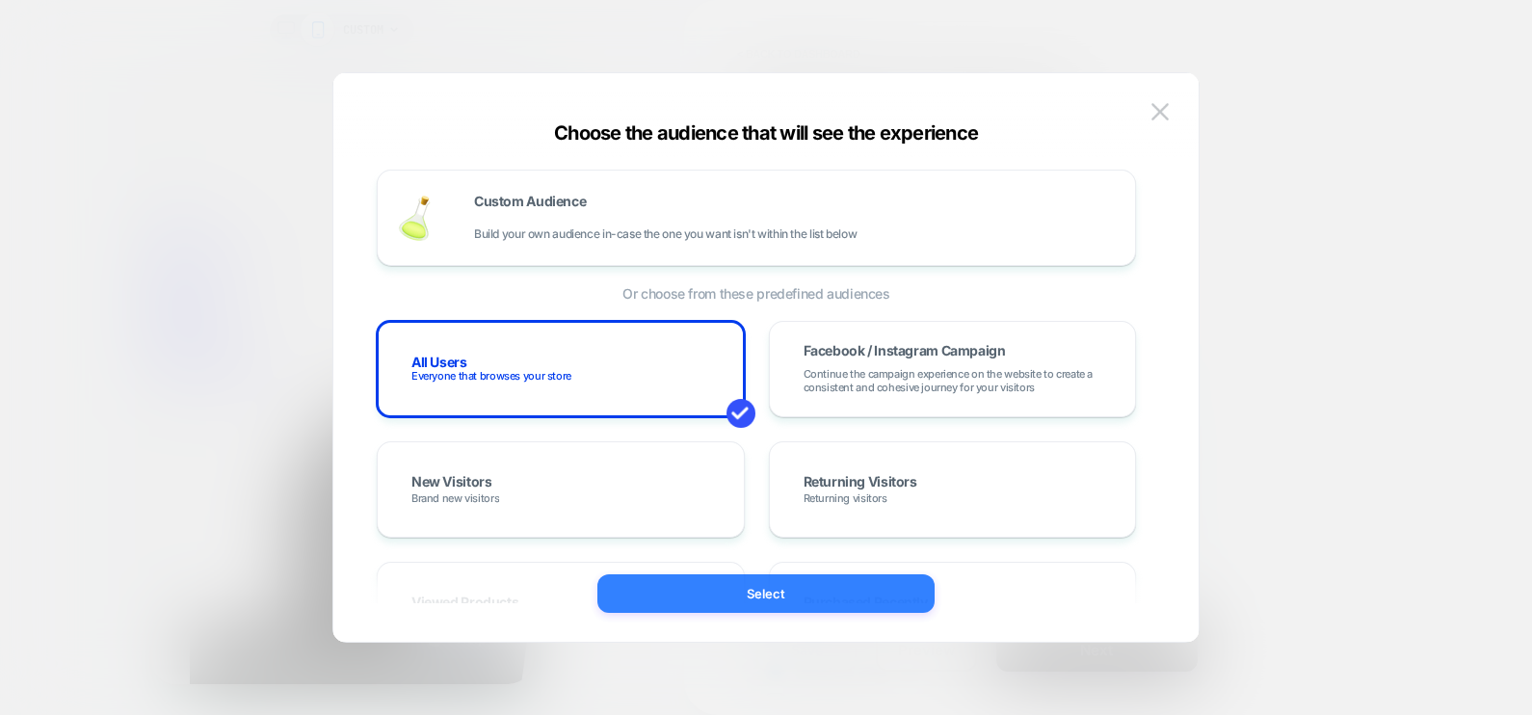
click at [724, 588] on button "Select" at bounding box center [765, 593] width 337 height 39
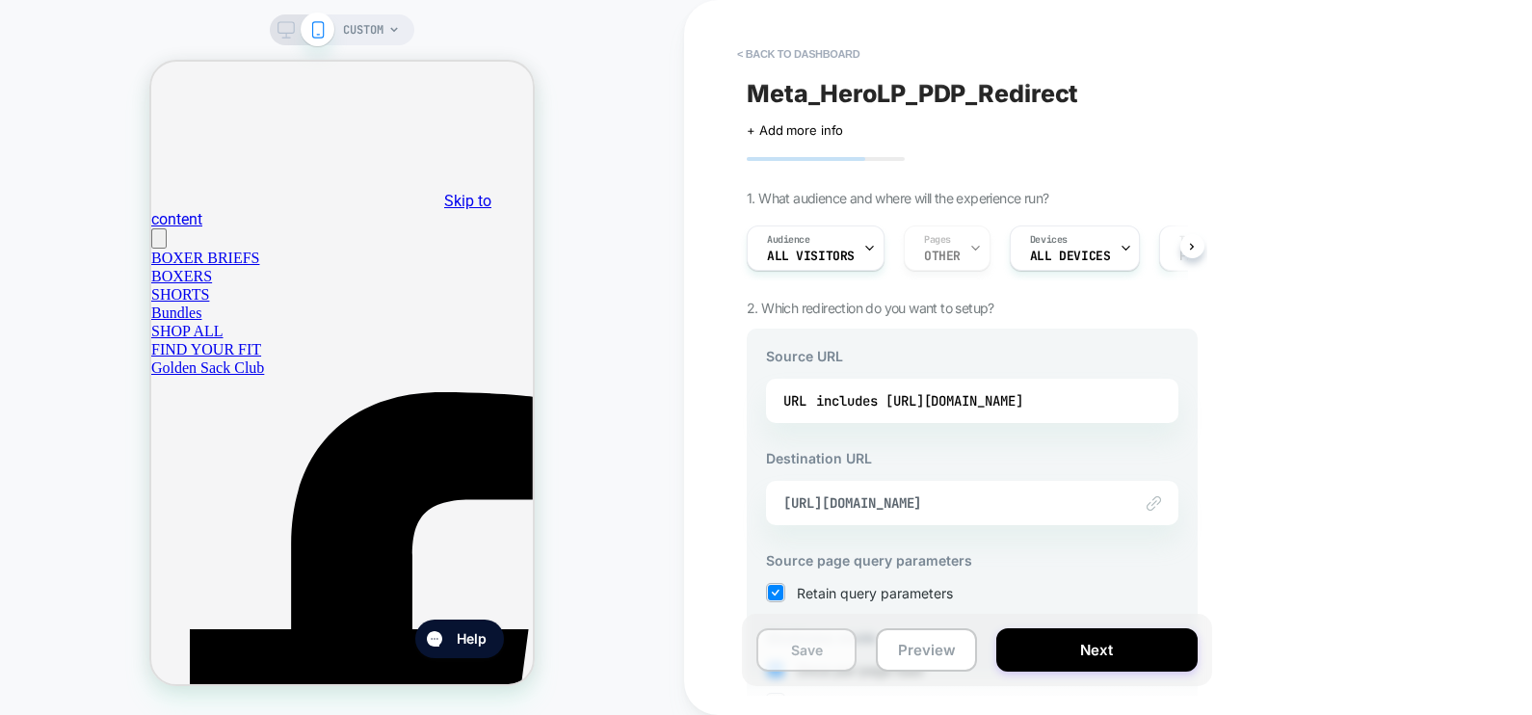
click at [810, 658] on button "Save" at bounding box center [806, 649] width 100 height 43
click at [891, 655] on button "Preview" at bounding box center [926, 649] width 100 height 43
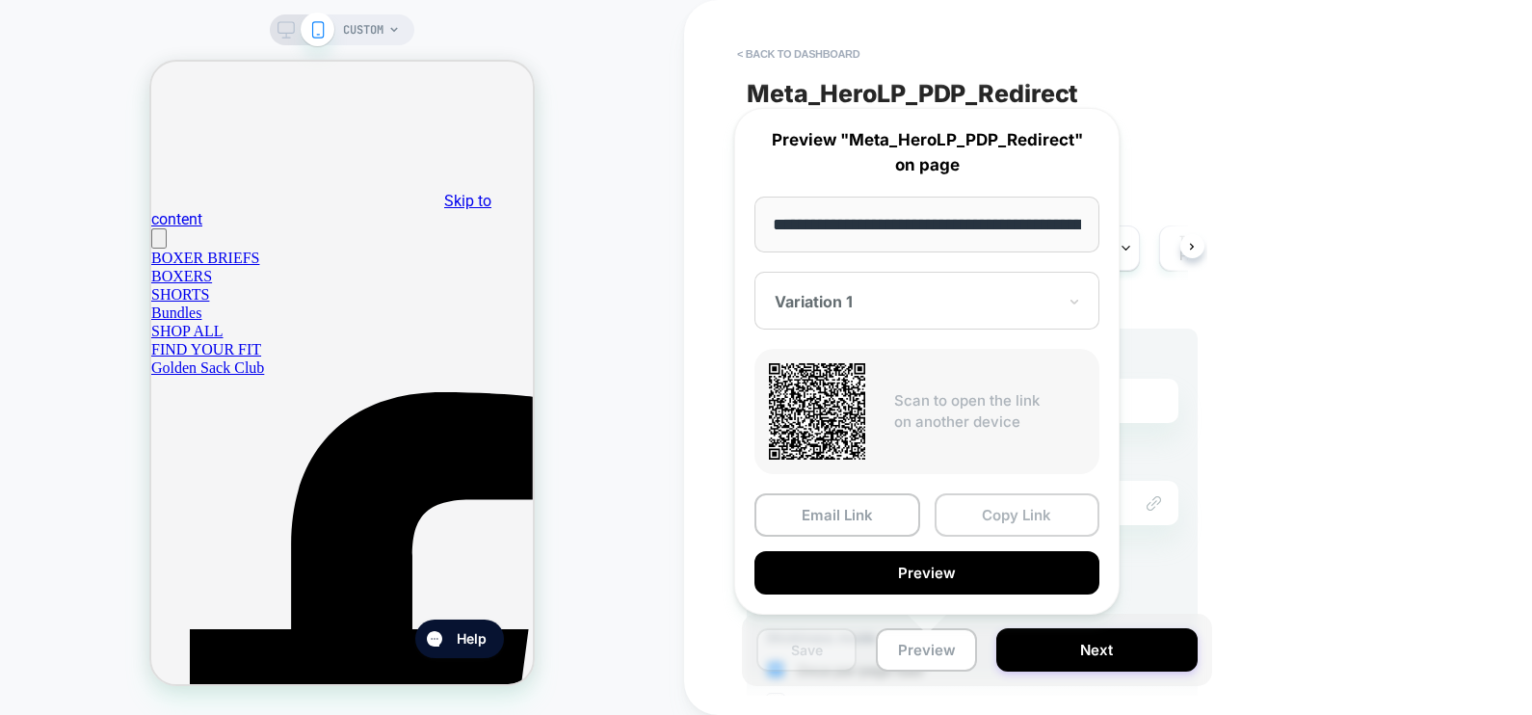
scroll to position [0, 147]
click at [978, 506] on button "Copy Link" at bounding box center [1018, 515] width 166 height 43
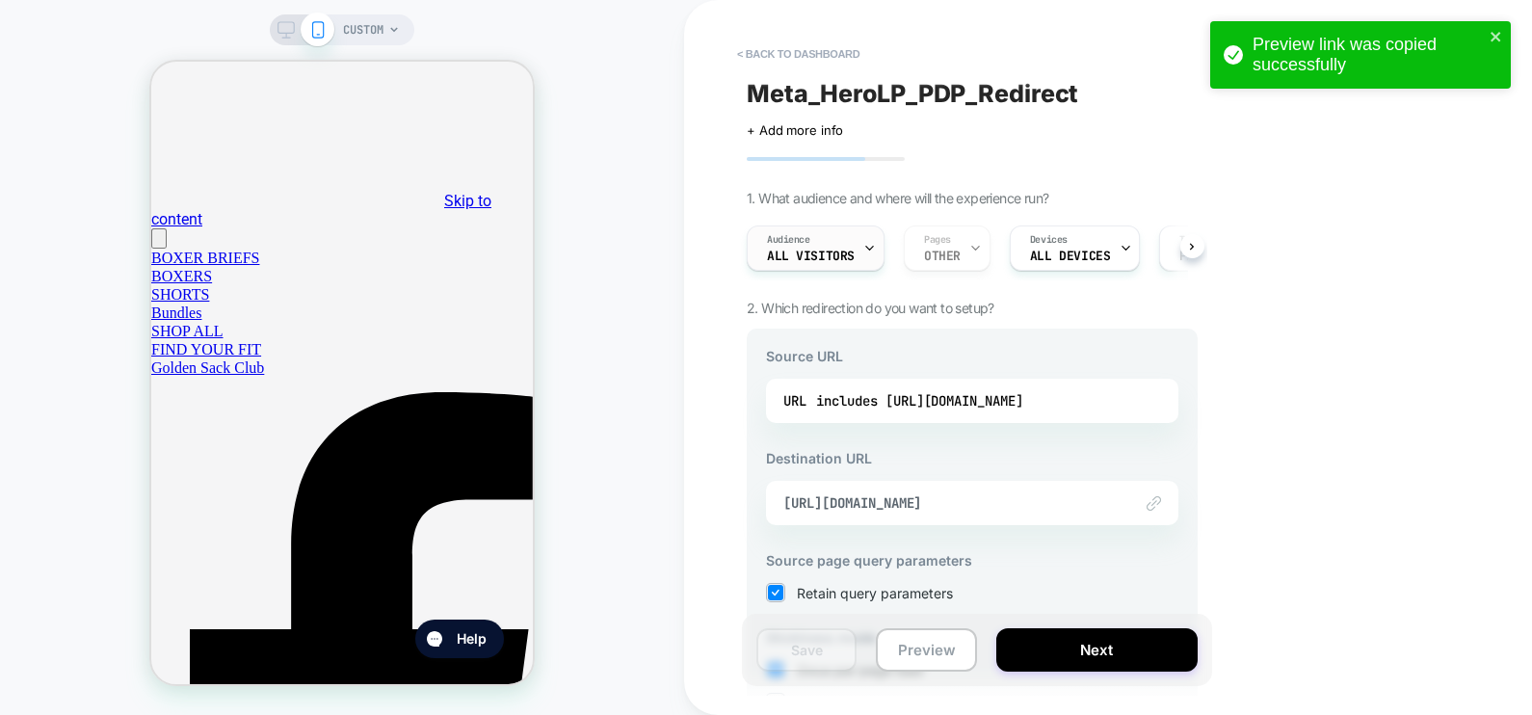
click at [839, 232] on div "Audience All Visitors" at bounding box center [811, 247] width 126 height 43
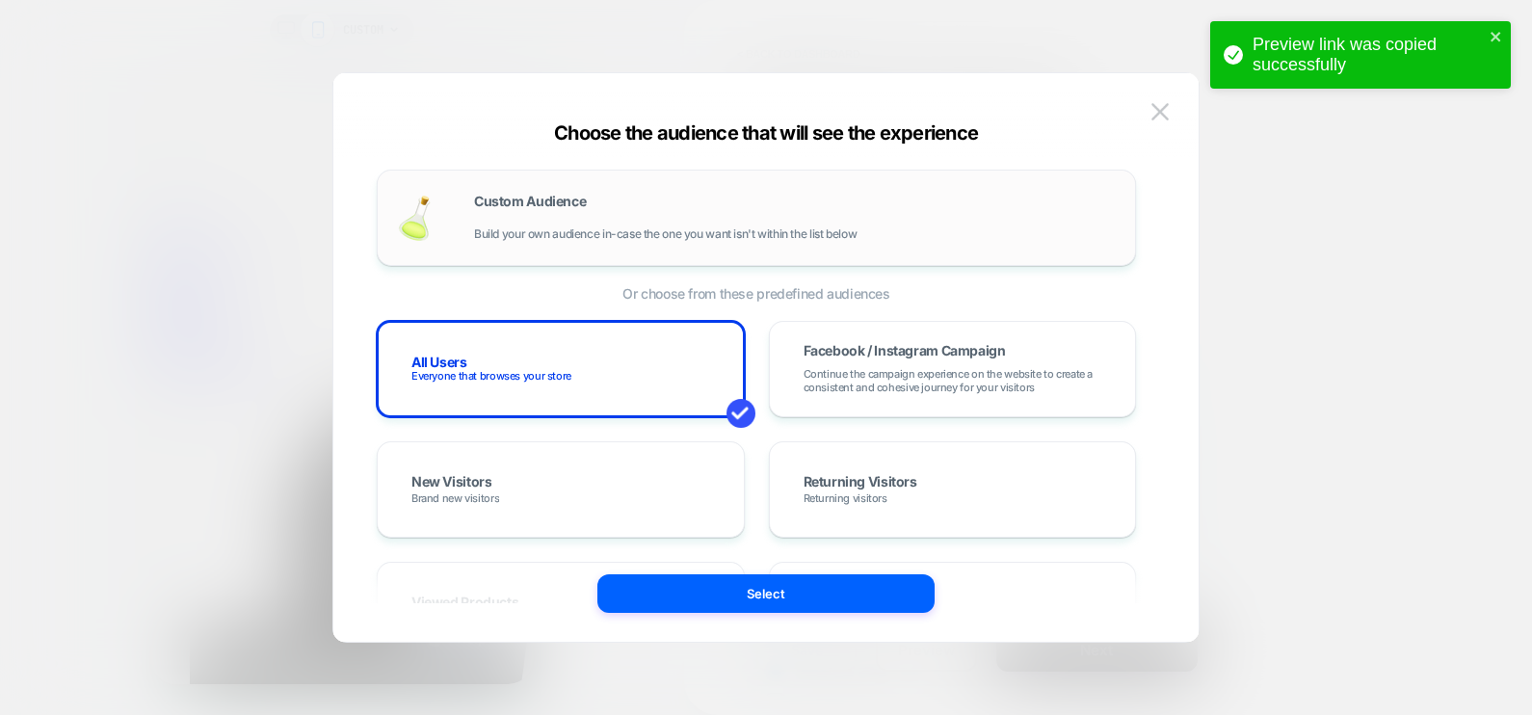
click at [567, 229] on span "Build your own audience in-case the one you want isn't within the list below" at bounding box center [665, 233] width 383 height 13
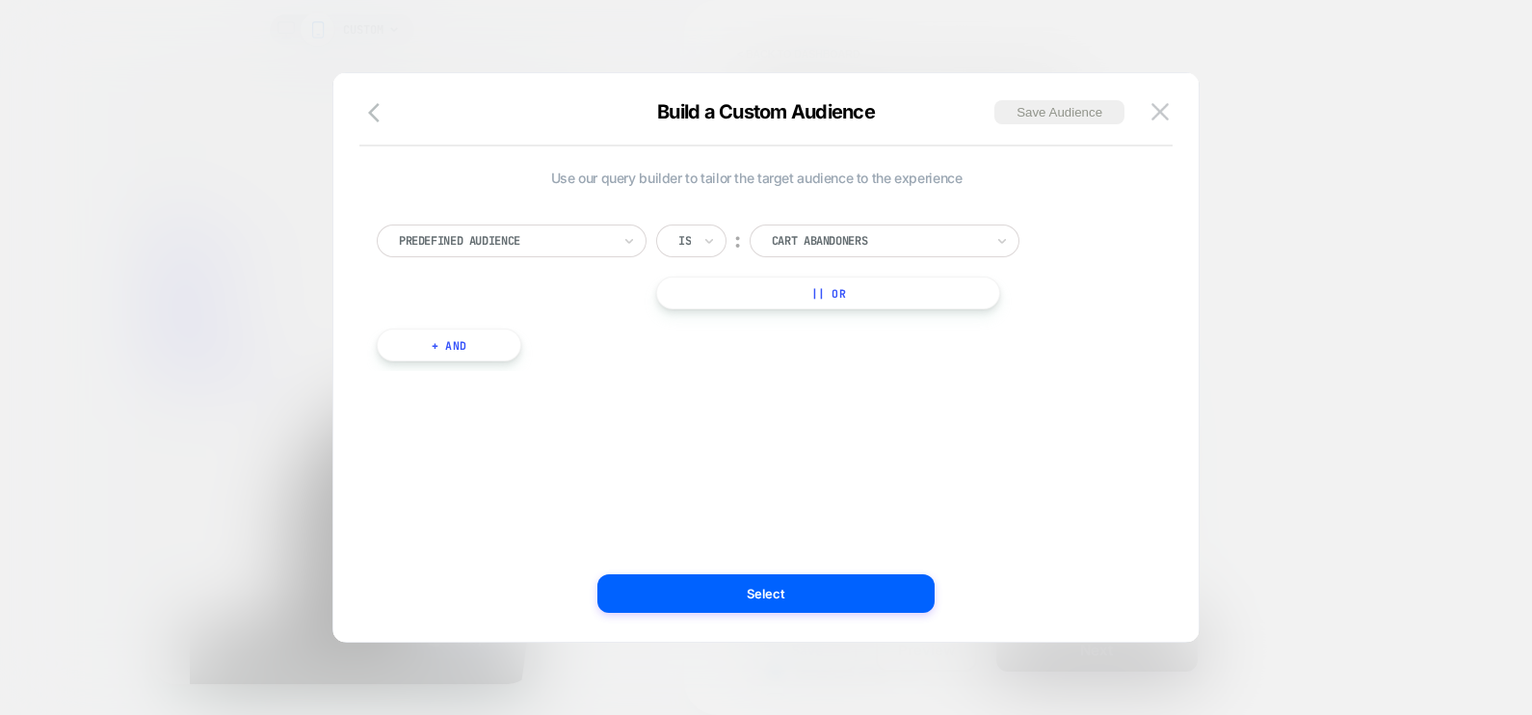
click at [549, 248] on div at bounding box center [505, 240] width 212 height 17
type input "****"
click at [531, 318] on div "UTM Source" at bounding box center [521, 319] width 251 height 31
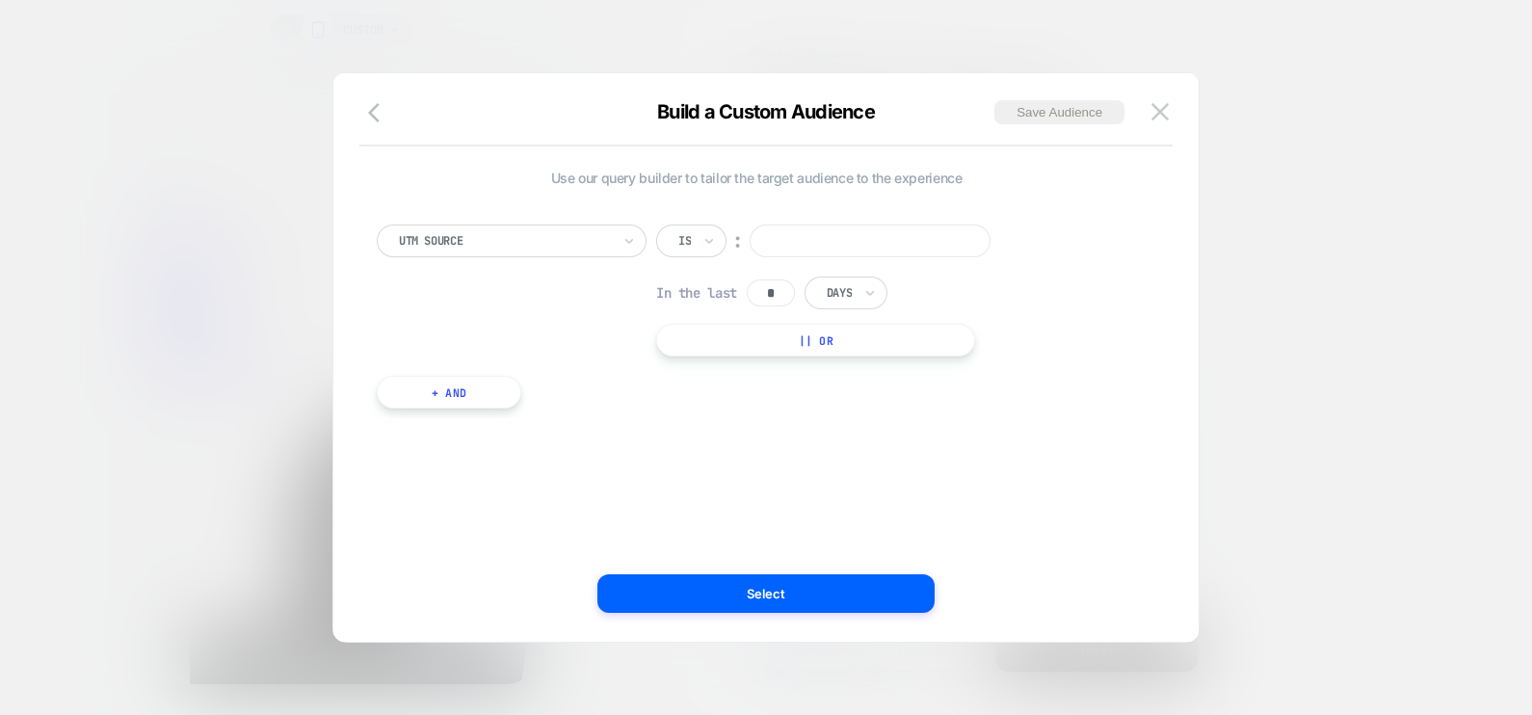
click at [698, 246] on div "Is" at bounding box center [691, 241] width 70 height 33
drag, startPoint x: 702, startPoint y: 227, endPoint x: 703, endPoint y: 275, distance: 47.3
click at [702, 231] on div "Is" at bounding box center [691, 241] width 70 height 33
click at [701, 354] on div "Includes" at bounding box center [737, 354] width 125 height 31
click at [818, 231] on input at bounding box center [908, 241] width 241 height 33
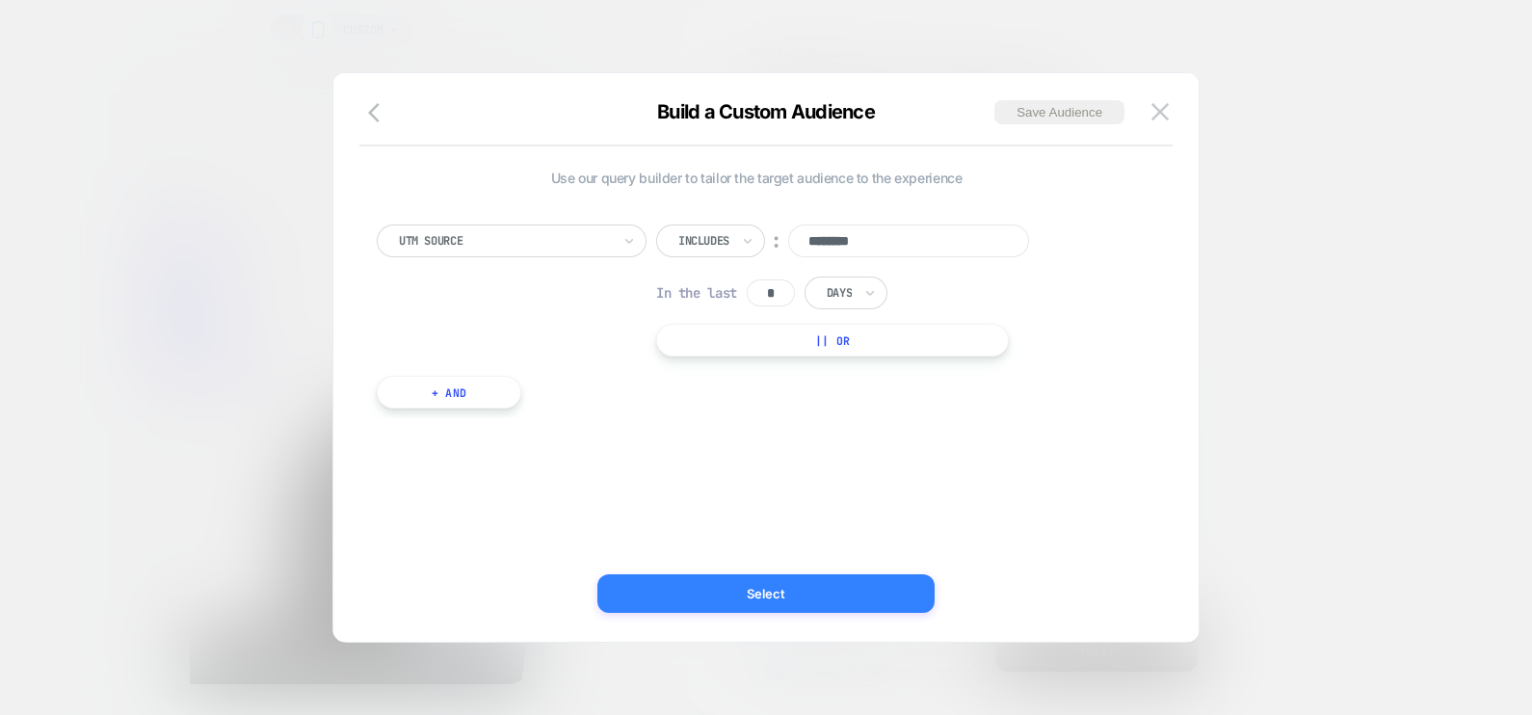
type input "********"
click at [808, 596] on button "Select" at bounding box center [765, 593] width 337 height 39
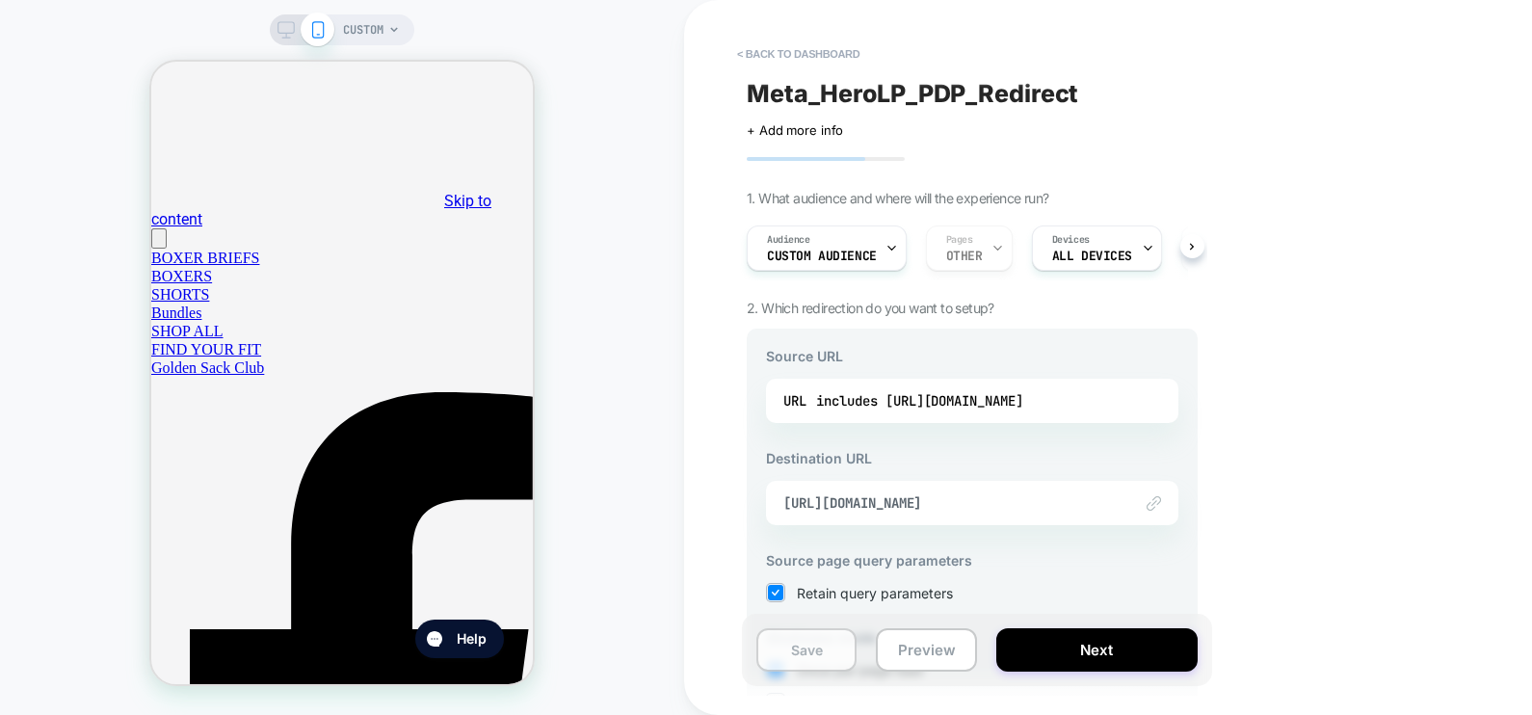
click at [805, 660] on button "Save" at bounding box center [806, 649] width 100 height 43
click at [913, 654] on button "Preview" at bounding box center [926, 649] width 100 height 43
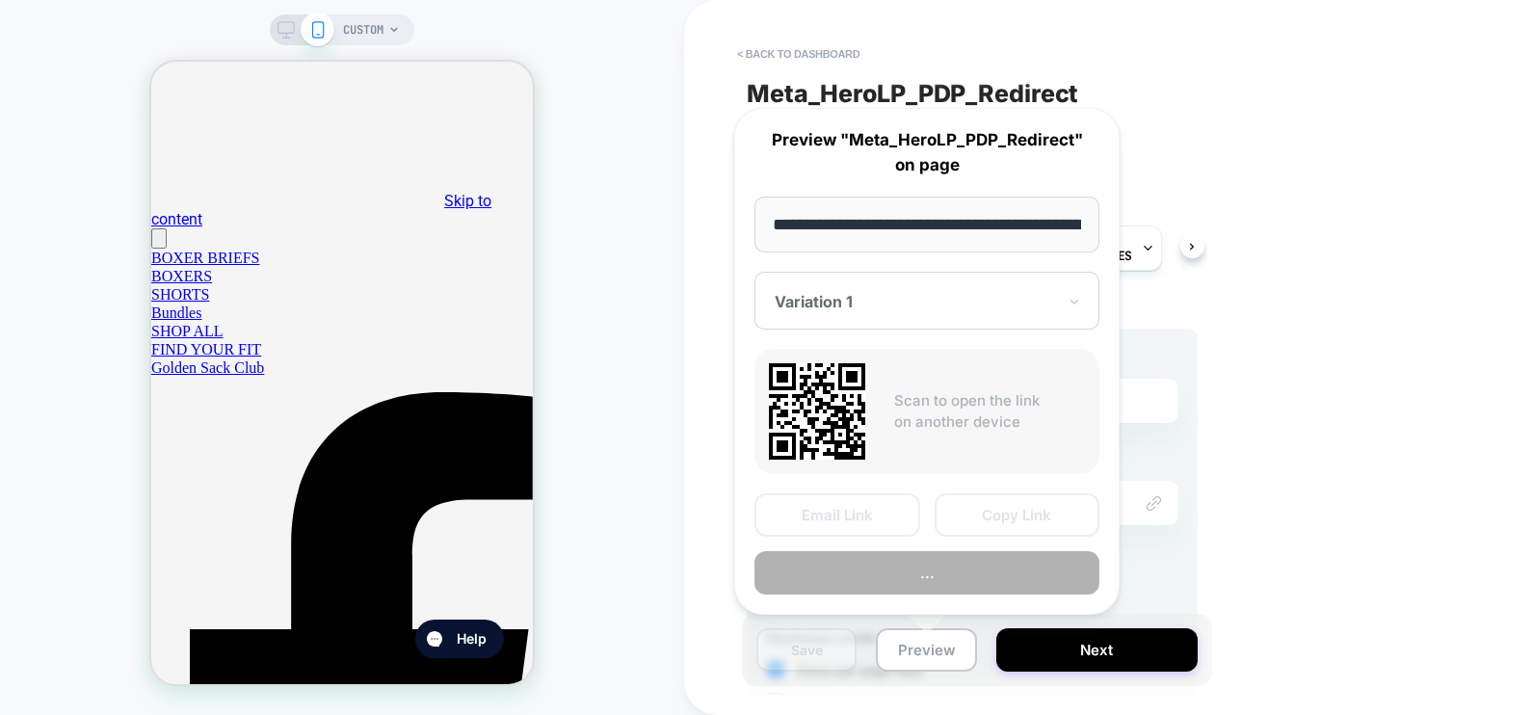
scroll to position [0, 147]
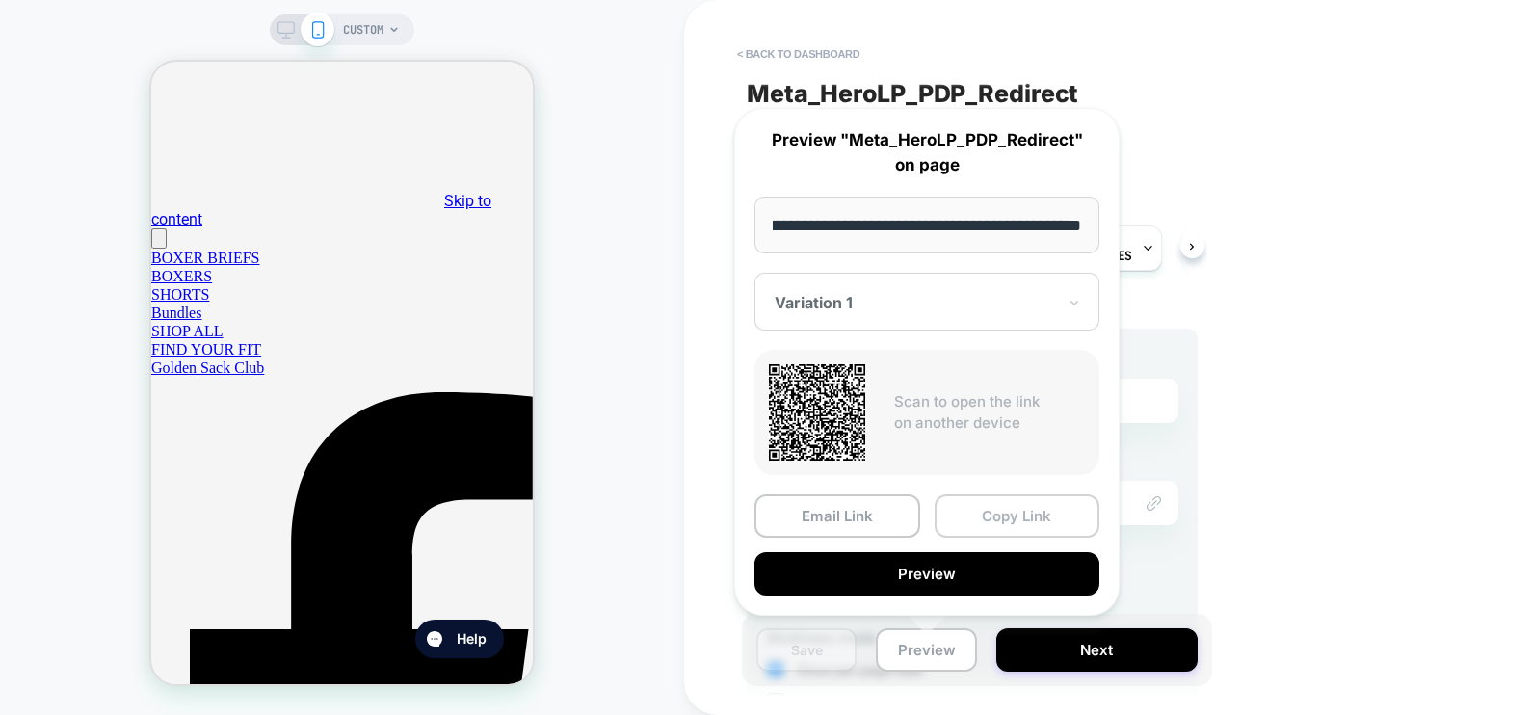
click at [1007, 525] on button "Copy Link" at bounding box center [1018, 515] width 166 height 43
